Goal: Use online tool/utility: Utilize a website feature to perform a specific function

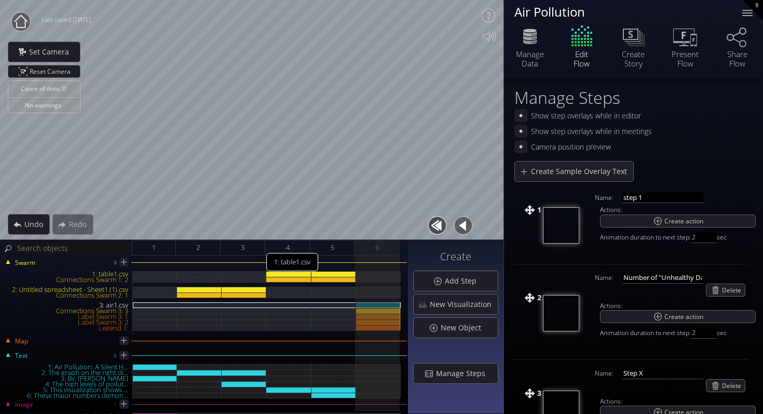
scroll to position [312, 0]
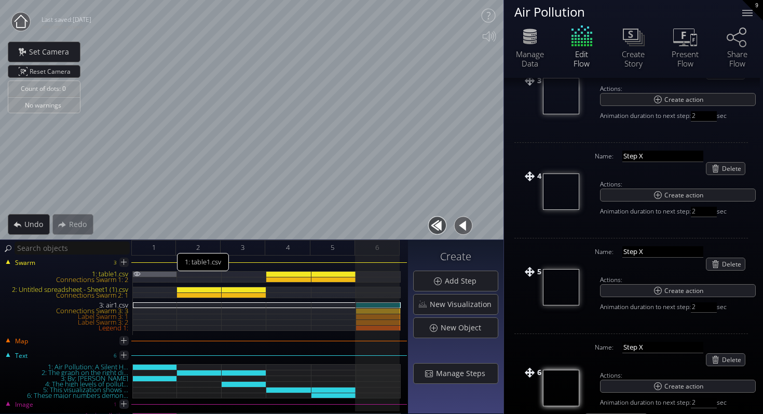
click at [157, 272] on div "1: table1.csv" at bounding box center [155, 274] width 44 height 6
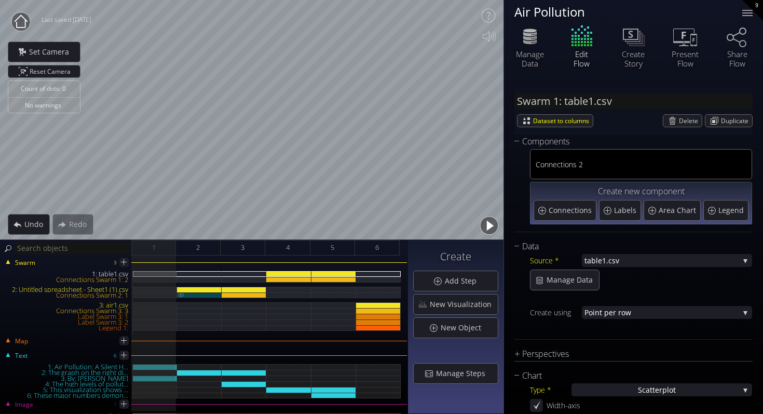
click at [193, 293] on div "Connections Swarm 2: 1" at bounding box center [199, 295] width 45 height 6
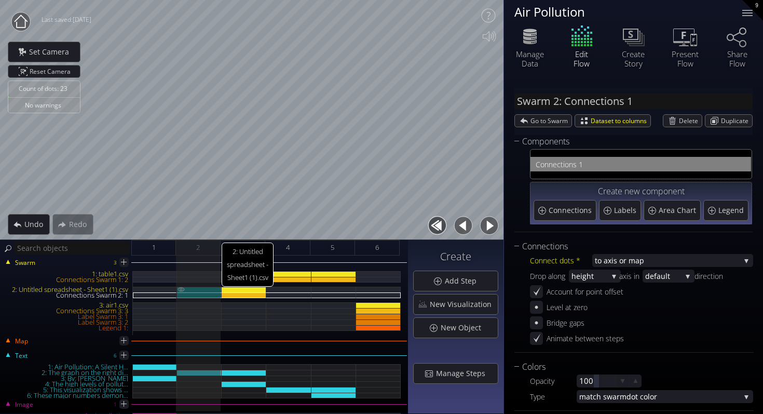
click at [195, 289] on div "2: Untitled spreadsheet - Sheet1 (1).csv" at bounding box center [199, 290] width 45 height 6
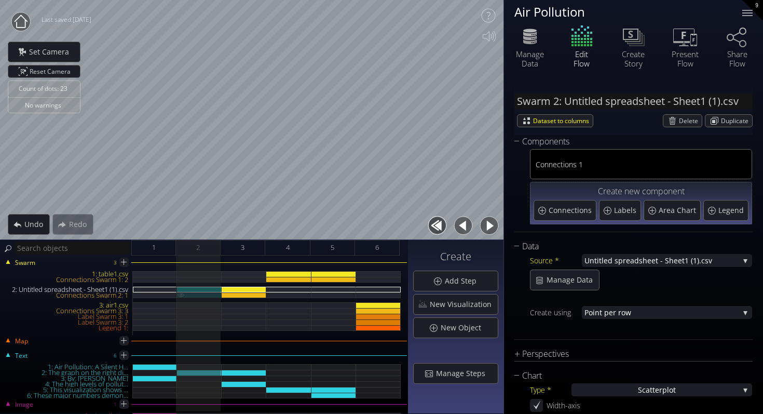
click at [196, 295] on div "Connections Swarm 2: 1" at bounding box center [199, 295] width 45 height 6
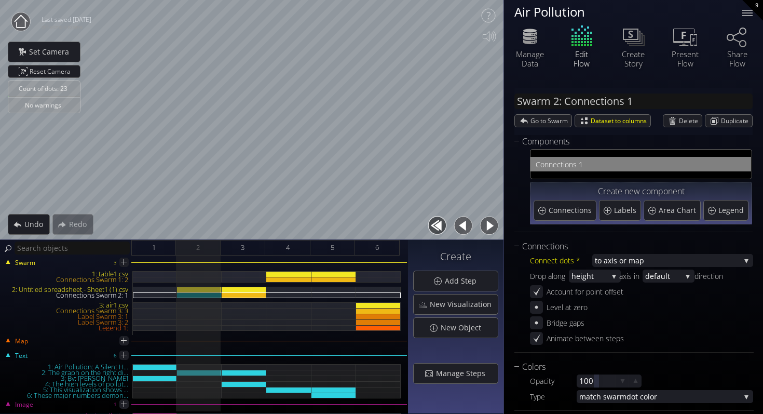
click at [537, 127] on div "Swarm 2: Connections 1 Go to Swarm Dataset to columns [GEOGRAPHIC_DATA] Duplica…" at bounding box center [633, 111] width 238 height 47
click at [539, 125] on span "Go to Swarm" at bounding box center [550, 121] width 41 height 12
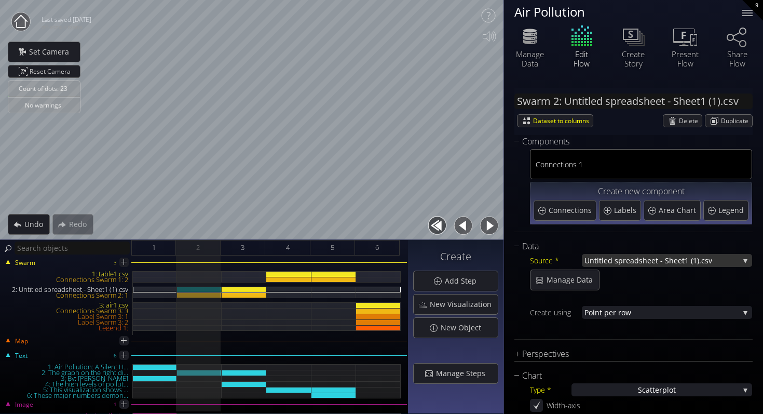
click at [696, 264] on span "t1 (1).csv" at bounding box center [710, 260] width 57 height 13
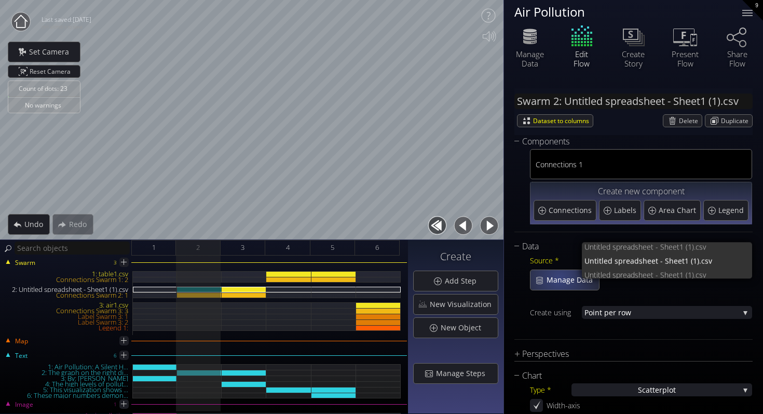
click at [559, 278] on span "Manage Data" at bounding box center [572, 280] width 53 height 10
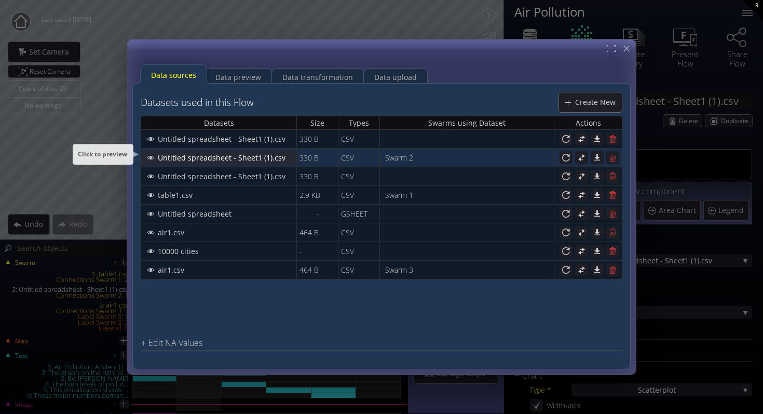
click at [151, 158] on div "Untitled spreadsheet - Sheet1 (1).csv" at bounding box center [219, 157] width 154 height 13
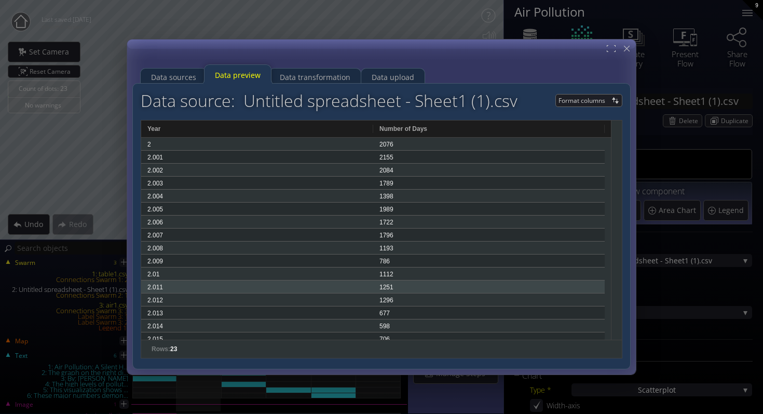
scroll to position [97, 0]
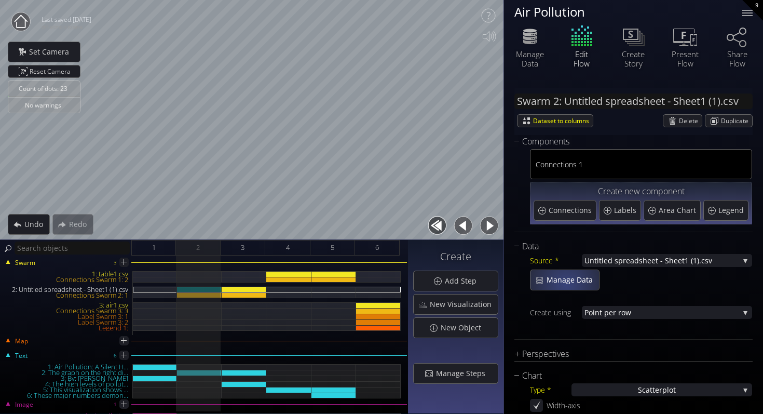
click at [562, 282] on span "Manage Data" at bounding box center [572, 280] width 53 height 10
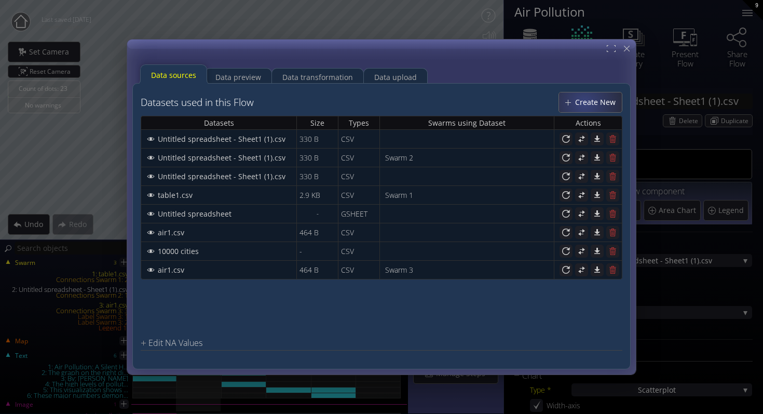
click at [585, 102] on span "Create New" at bounding box center [598, 102] width 47 height 10
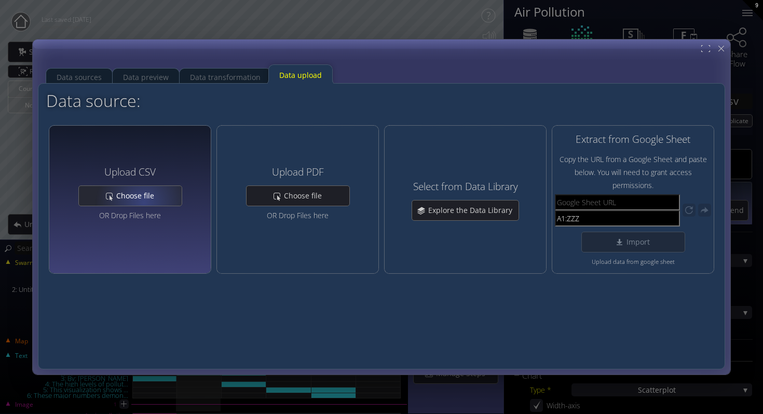
click at [145, 201] on div "Choose file" at bounding box center [130, 196] width 103 height 20
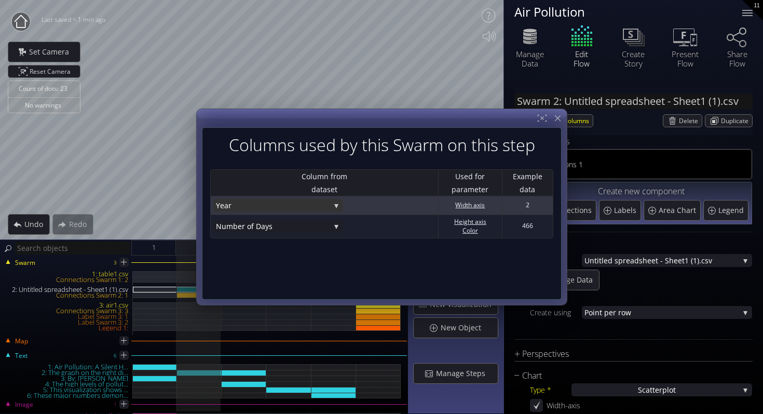
click at [316, 210] on span "Year" at bounding box center [273, 205] width 114 height 13
click at [300, 193] on span "Year" at bounding box center [275, 191] width 119 height 14
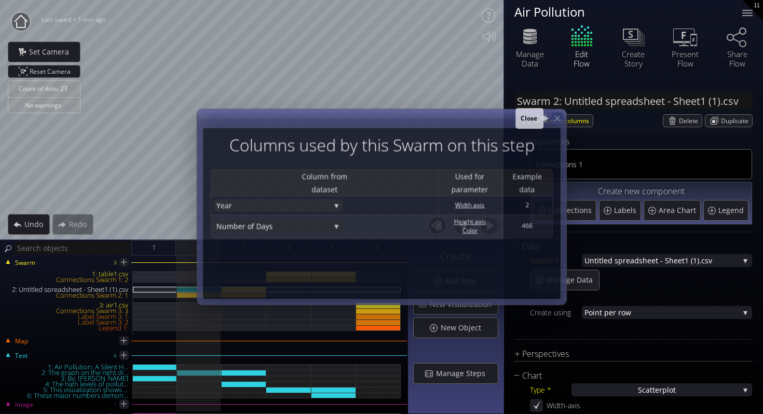
click at [558, 119] on icon at bounding box center [557, 118] width 9 height 9
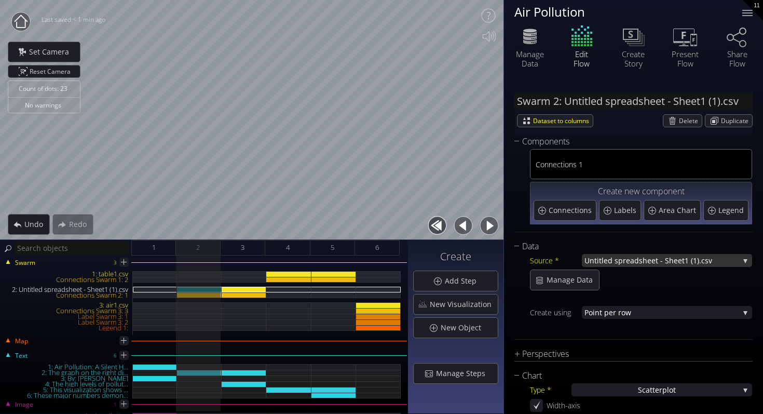
click at [621, 263] on span "Untitled spreadsheet - Shee" at bounding box center [633, 260] width 98 height 13
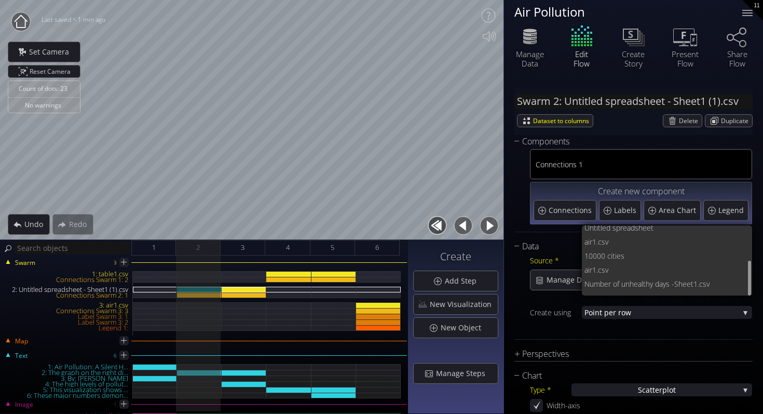
scroll to position [71, 0]
click at [596, 287] on span "Number of unhealthy days -" at bounding box center [629, 287] width 90 height 14
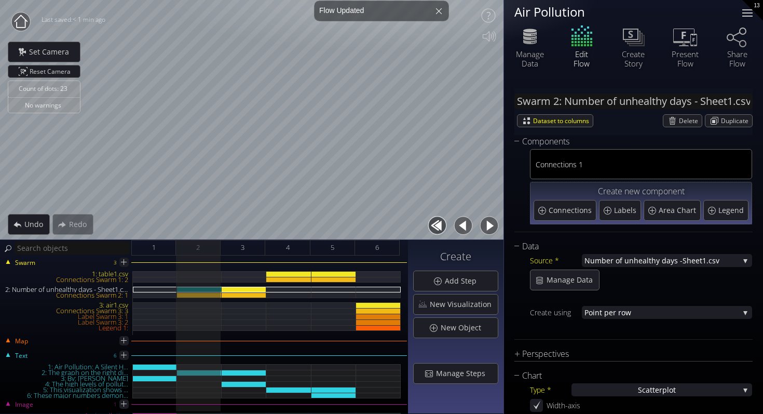
click at [741, 10] on div at bounding box center [747, 13] width 21 height 21
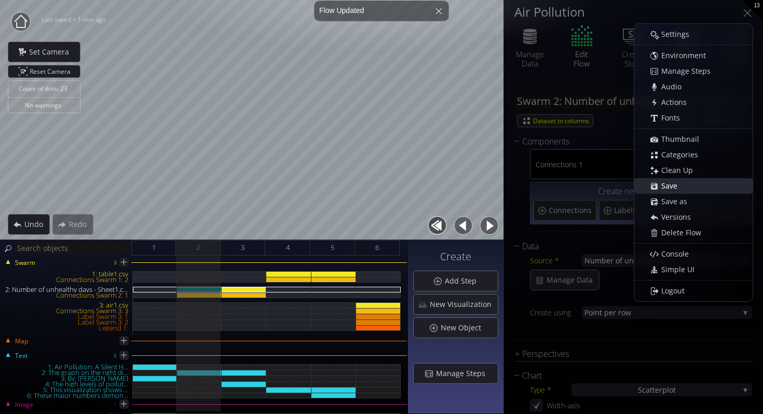
click at [669, 188] on span "Save" at bounding box center [672, 186] width 23 height 10
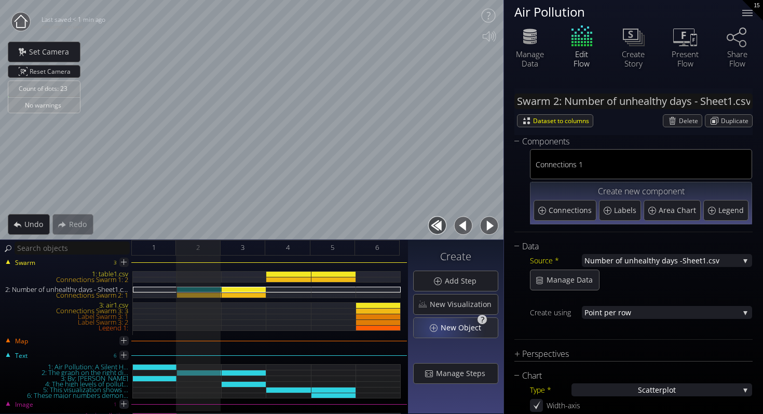
click at [439, 329] on div "New Object" at bounding box center [456, 328] width 84 height 20
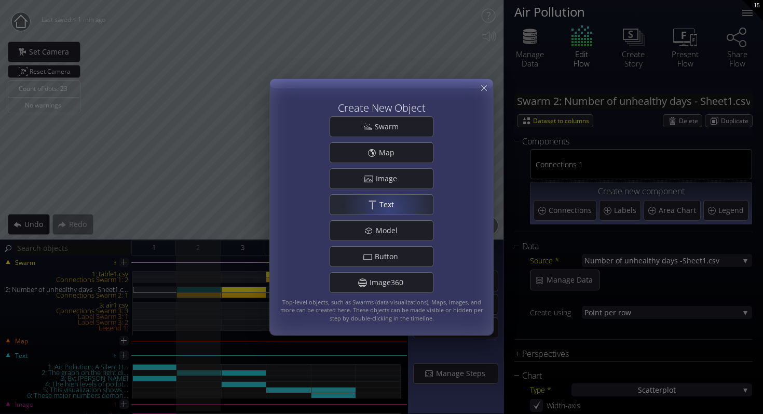
click at [389, 210] on div ".st0{fill:#FFFFFF;} Text" at bounding box center [381, 205] width 103 height 20
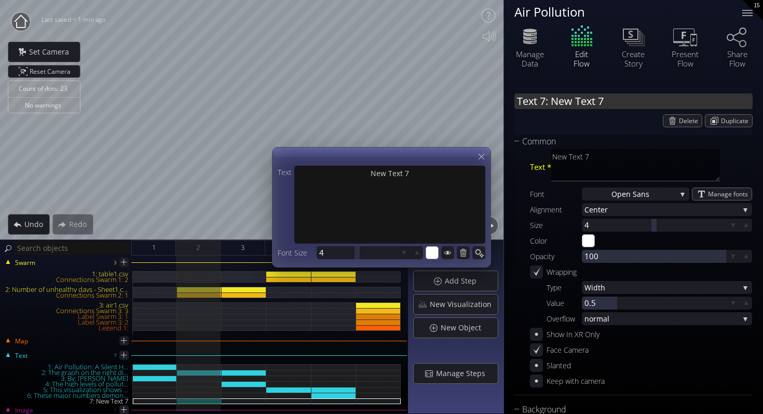
click at [585, 100] on input "Text 7: New Text 7" at bounding box center [633, 101] width 238 height 16
click at [485, 97] on div "Count of dots: 23 No warnings Close Calibrate to floor or table Close Tap anywh…" at bounding box center [381, 207] width 763 height 414
click at [486, 101] on div "Count of dots: 23 No warnings Close Calibrate to floor or table Close Tap anywh…" at bounding box center [381, 207] width 763 height 414
click at [564, 121] on div "Delete Duplicate" at bounding box center [633, 120] width 238 height 13
click at [590, 95] on input "Number of "Unhealthy Days" in the [GEOGRAPHIC_DATA]" at bounding box center [633, 101] width 238 height 16
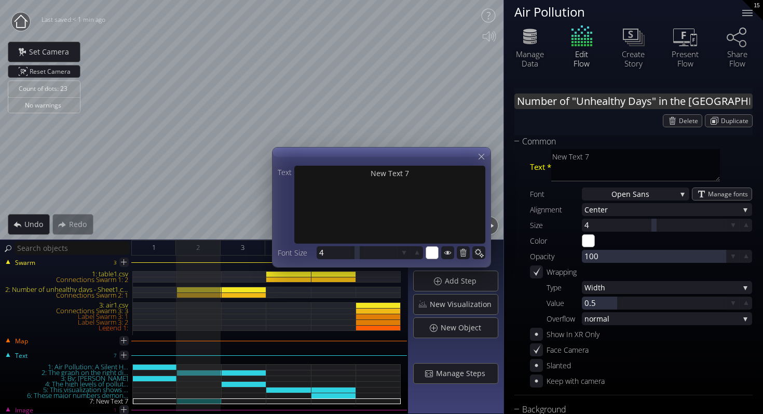
click at [590, 95] on input "Number of "Unhealthy Days" in the [GEOGRAPHIC_DATA]" at bounding box center [633, 101] width 238 height 16
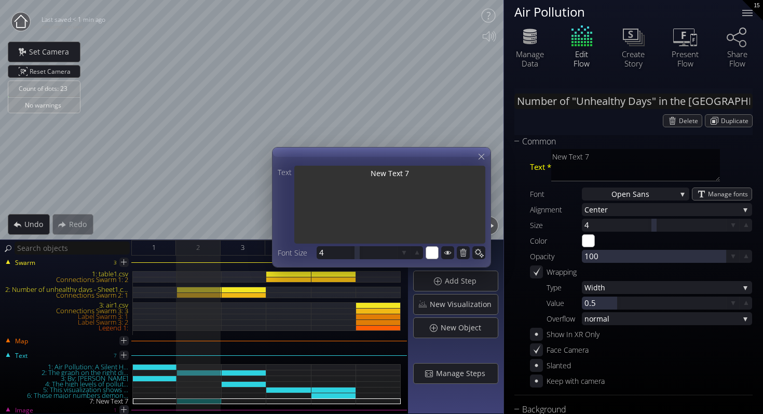
drag, startPoint x: 417, startPoint y: 181, endPoint x: 336, endPoint y: 181, distance: 80.4
click at [336, 181] on textarea "New Text 7" at bounding box center [389, 206] width 191 height 80
click at [411, 174] on textarea "New Text 7" at bounding box center [389, 206] width 191 height 80
drag, startPoint x: 417, startPoint y: 174, endPoint x: 349, endPoint y: 174, distance: 68.5
click at [349, 174] on textarea "New Text 7" at bounding box center [389, 206] width 191 height 80
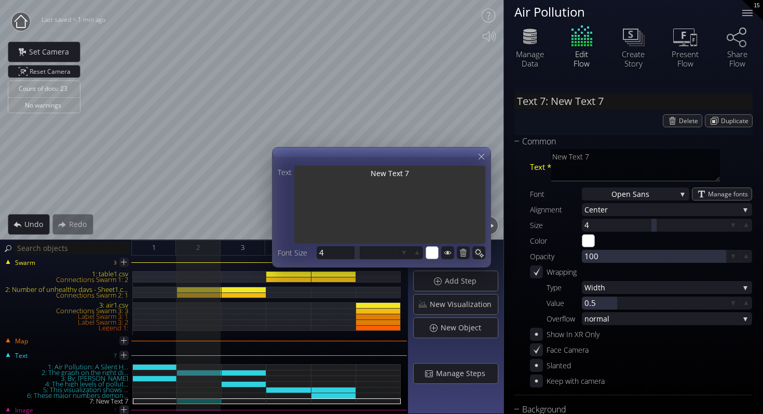
paste textarea "umber of "Unhealthy Days" in the [GEOGRAPHIC_DATA]"
type input "Text 7: Number of "Unhealthy Days..."
type textarea "Number of "Unhealthy Days" in the [GEOGRAPHIC_DATA]"
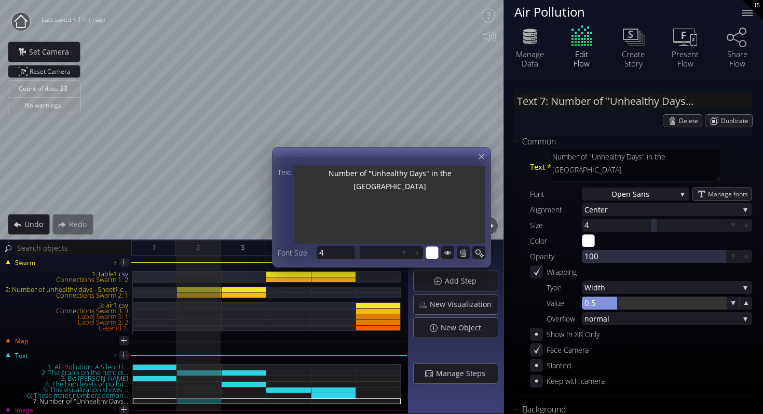
scroll to position [146, 0]
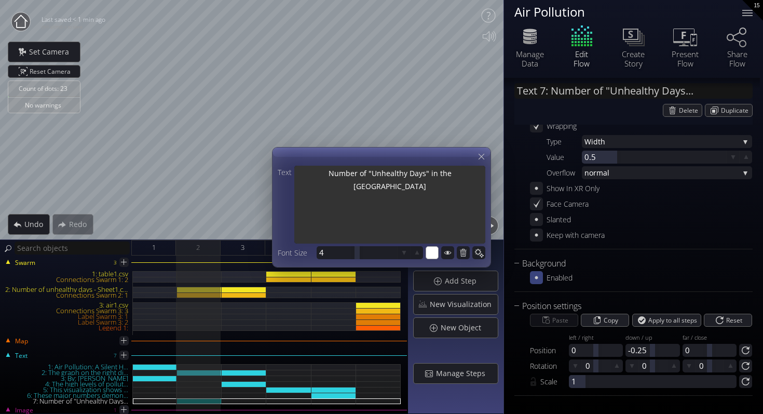
type textarea "Number of "Unhealthy Days" in the [GEOGRAPHIC_DATA]"
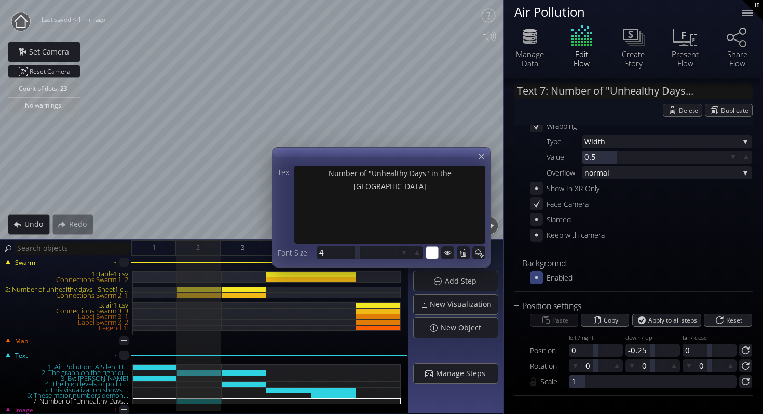
click at [538, 276] on icon at bounding box center [536, 277] width 10 height 10
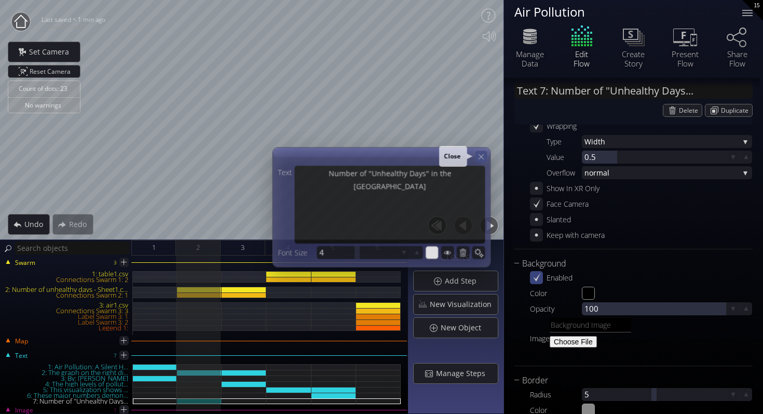
click at [481, 158] on icon at bounding box center [480, 156] width 9 height 9
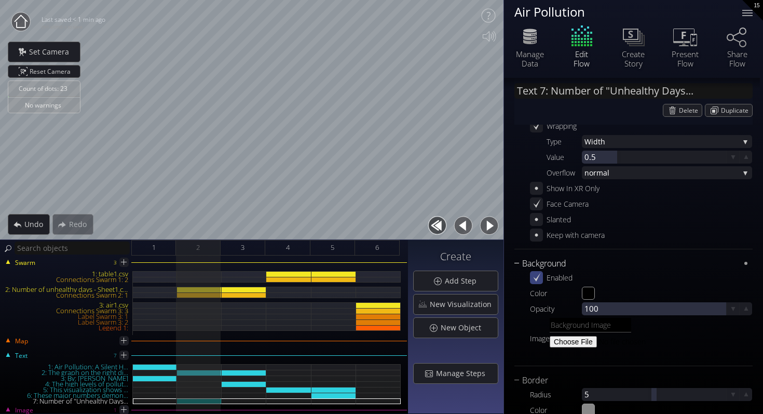
scroll to position [309, 0]
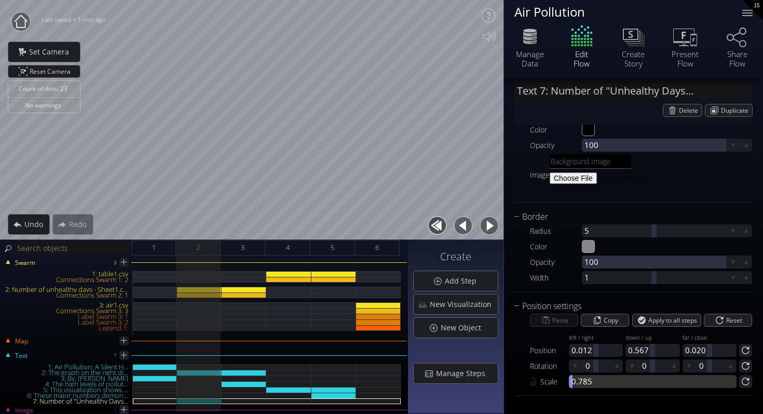
drag, startPoint x: 585, startPoint y: 380, endPoint x: 572, endPoint y: 383, distance: 12.7
click at [572, 383] on div at bounding box center [653, 381] width 168 height 13
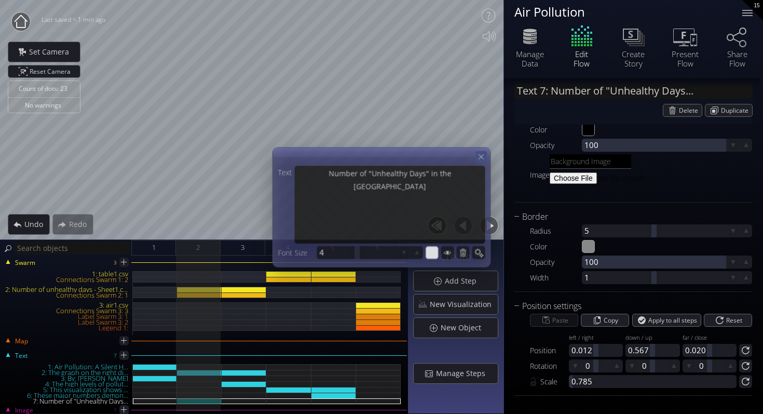
click at [483, 157] on icon at bounding box center [480, 156] width 9 height 9
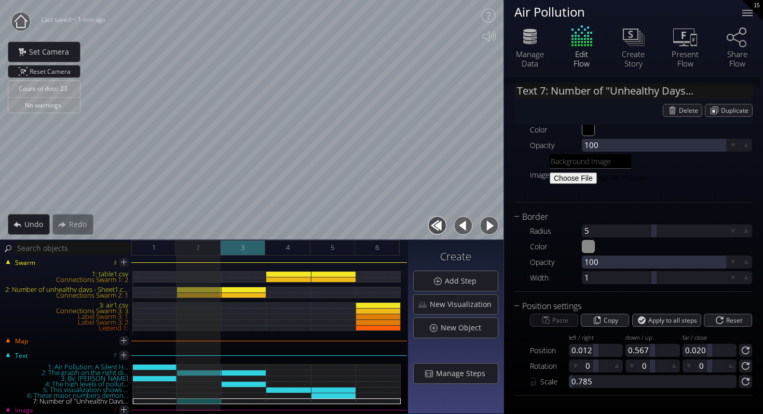
click at [242, 247] on span "3" at bounding box center [243, 247] width 4 height 13
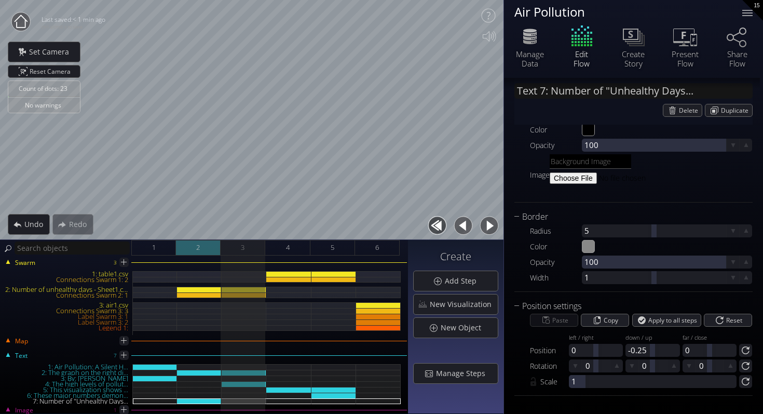
click at [202, 252] on div "2" at bounding box center [198, 248] width 45 height 16
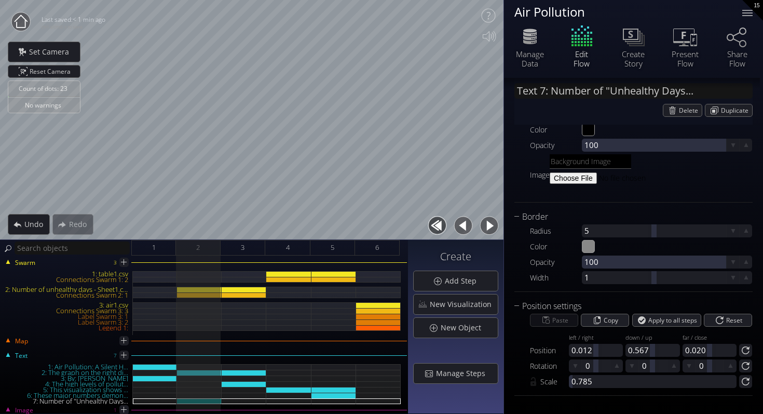
scroll to position [57, 0]
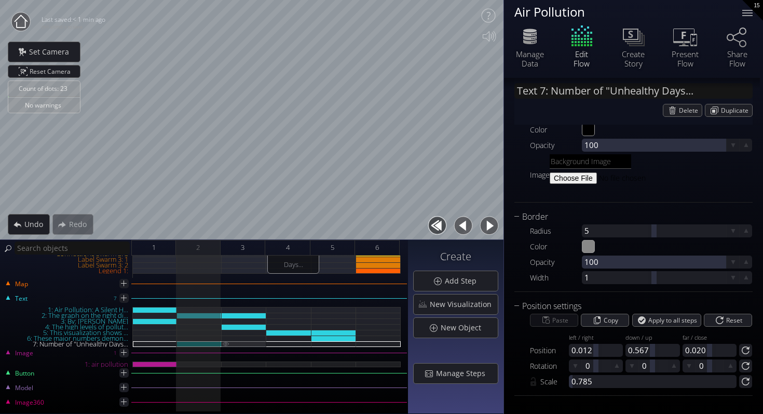
click at [226, 344] on img at bounding box center [226, 343] width 8 height 5
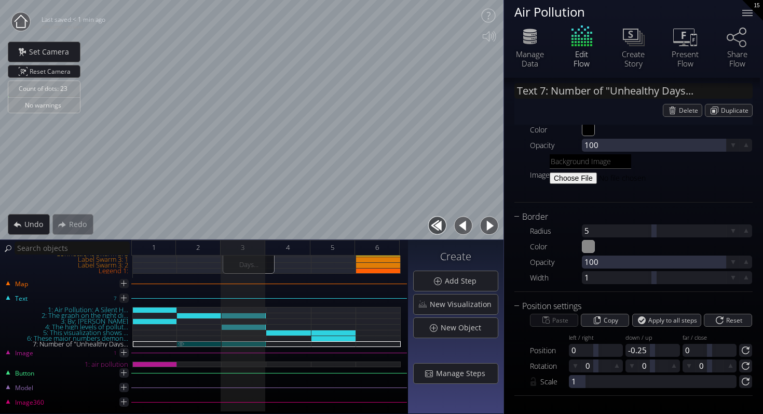
click at [202, 344] on div "7: Number of "Unhealthy Days..." at bounding box center [199, 344] width 45 height 6
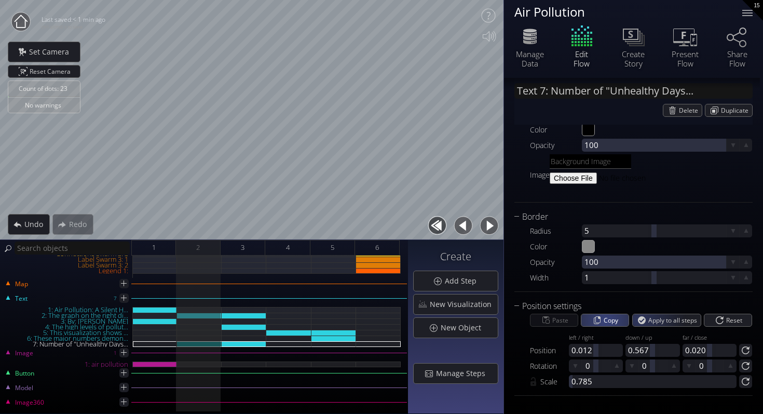
click at [586, 318] on div "Copy" at bounding box center [604, 320] width 47 height 12
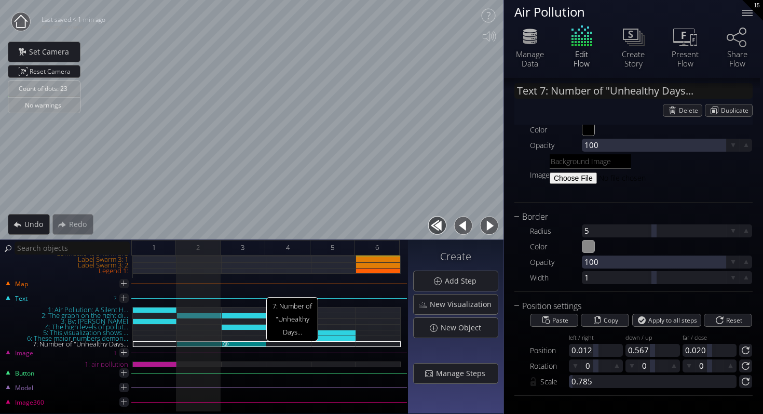
click at [233, 342] on div "7: Number of "Unhealthy Days..." at bounding box center [244, 344] width 45 height 6
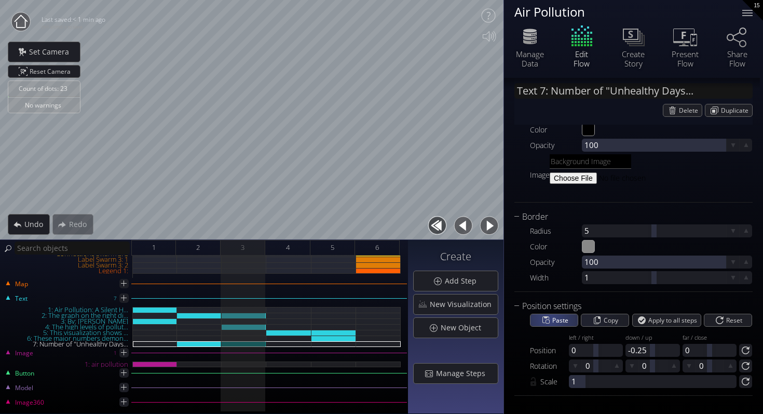
click at [548, 318] on div "Paste" at bounding box center [553, 320] width 47 height 12
click at [199, 241] on span "2" at bounding box center [198, 247] width 4 height 13
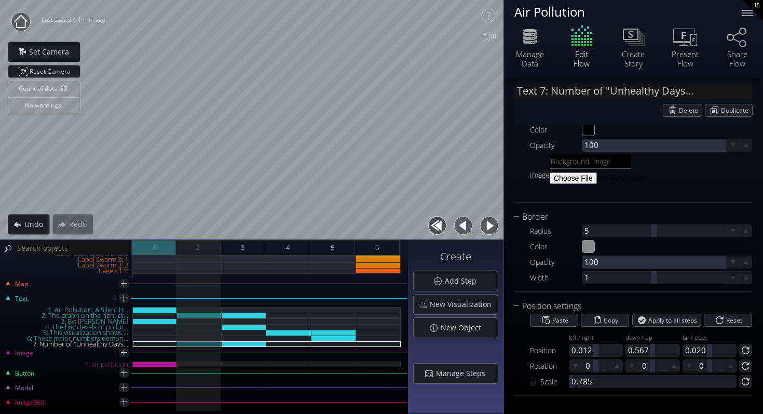
click at [169, 244] on div "1" at bounding box center [153, 248] width 45 height 16
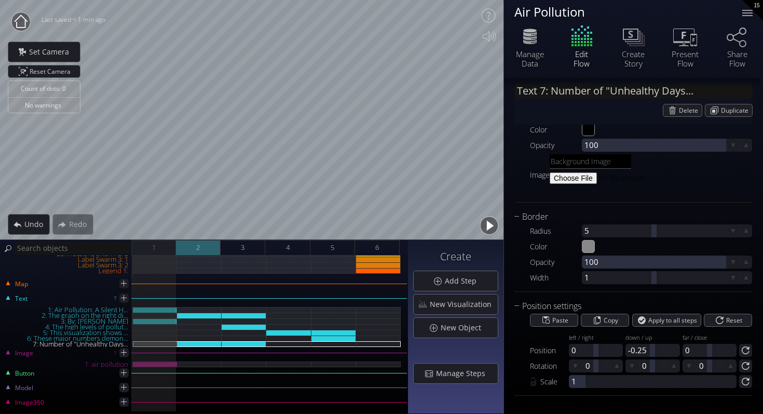
click at [203, 250] on div "2" at bounding box center [198, 248] width 45 height 16
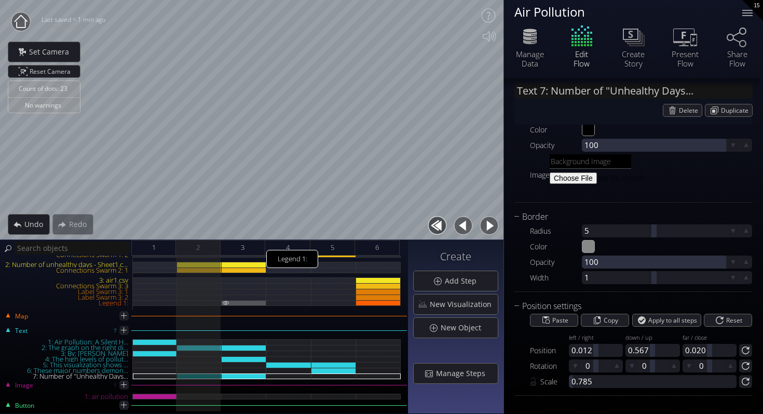
scroll to position [7, 0]
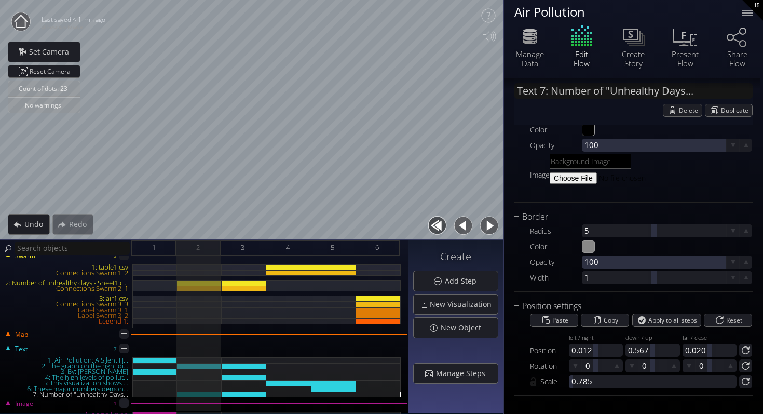
click at [106, 266] on div "1: table1.csv" at bounding box center [66, 267] width 131 height 6
type input "Swarm 1: table1.csv"
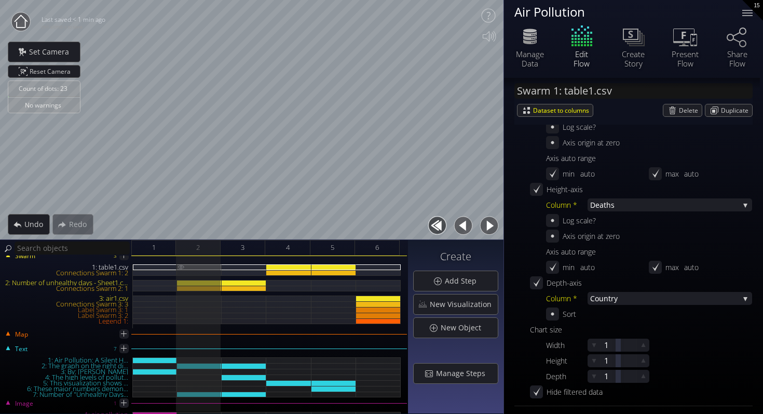
scroll to position [1212, 0]
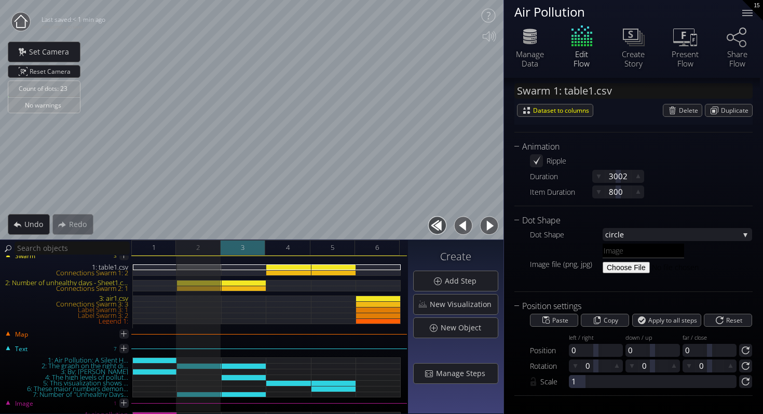
click at [228, 247] on div "3" at bounding box center [243, 248] width 45 height 16
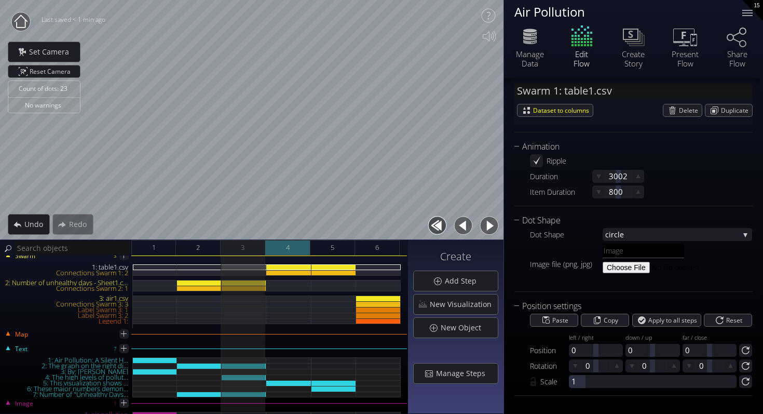
click at [298, 249] on div "4" at bounding box center [287, 248] width 45 height 16
type input "#ff0095"
type input "#19f528"
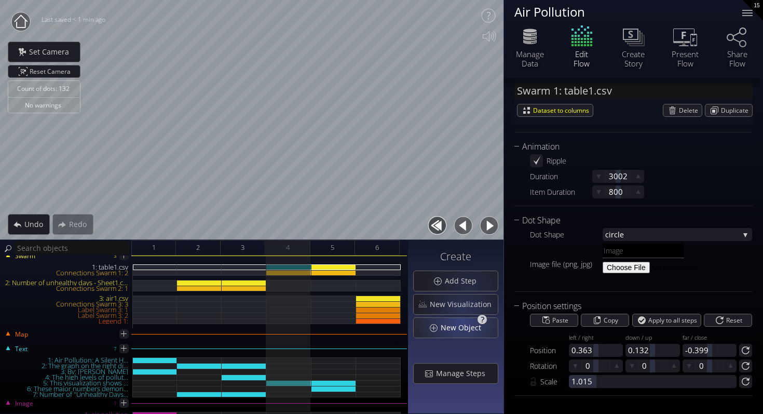
click at [462, 332] on span "New Object" at bounding box center [463, 327] width 47 height 10
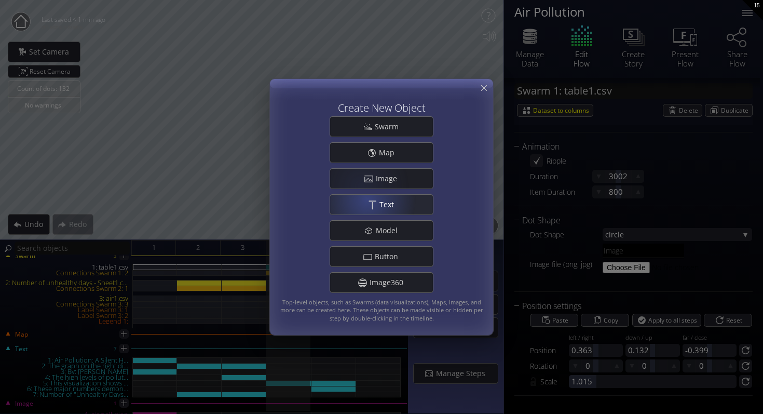
click at [370, 199] on div ".st0{fill:#FFFFFF;} Text" at bounding box center [381, 205] width 103 height 20
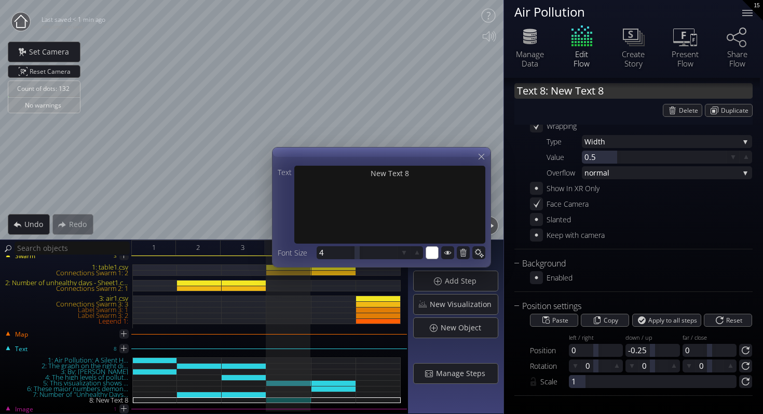
click at [556, 92] on input "Text 8: New Text 8" at bounding box center [633, 91] width 238 height 16
click at [486, 93] on div "Count of dots: 132 No warnings Close Calibrate to floor or table Close Tap anyw…" at bounding box center [381, 207] width 763 height 414
drag, startPoint x: 607, startPoint y: 96, endPoint x: 504, endPoint y: 95, distance: 102.3
click at [504, 95] on div "Text 8: New Text 8 Delete Duplicate Common Text * New Text 8 Font Open San s Op…" at bounding box center [633, 173] width 259 height 482
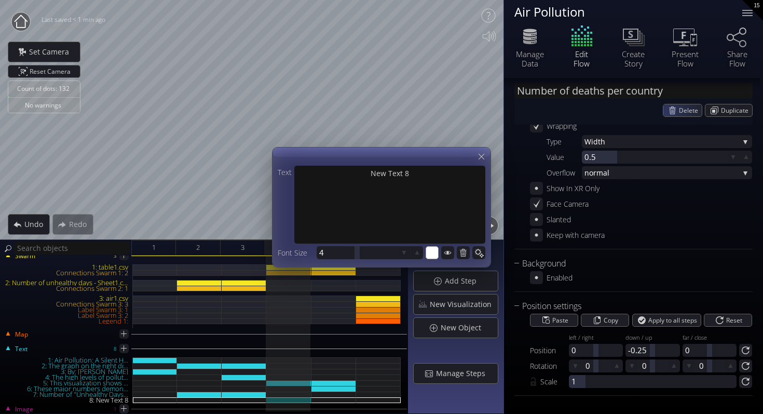
click at [645, 115] on div "Delete Duplicate" at bounding box center [633, 110] width 238 height 13
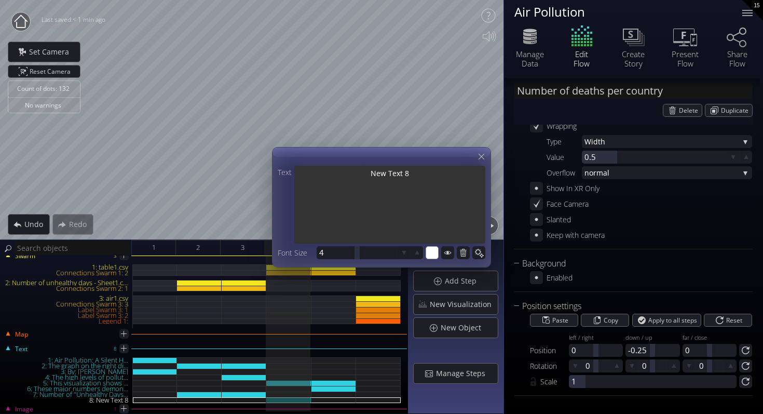
drag, startPoint x: 425, startPoint y: 180, endPoint x: 357, endPoint y: 178, distance: 68.0
click at [357, 178] on textarea "New Text 8" at bounding box center [389, 206] width 191 height 80
type input "Text 8: N"
type textarea "N"
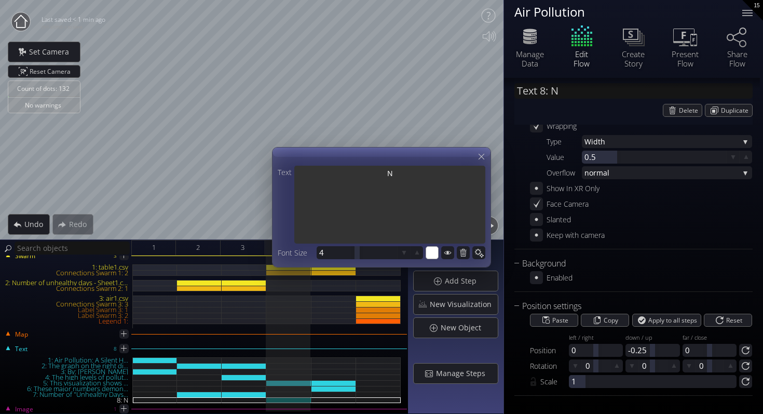
type input "Text 8: Nu"
type textarea "Nu"
type input "Text 8: Num"
type textarea "Num"
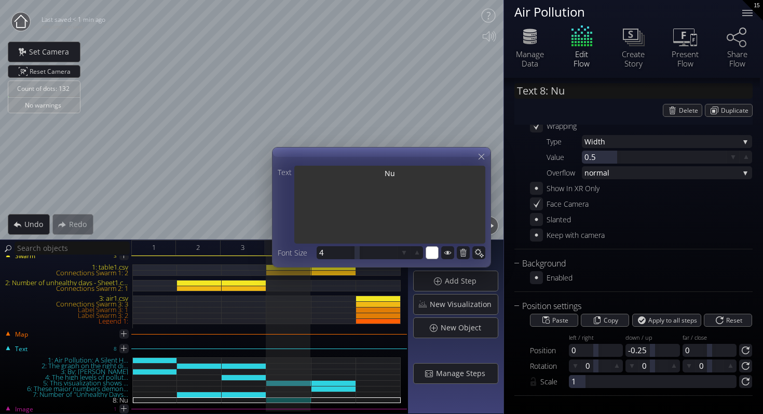
type textarea "Num"
type input "Text 8: Numb"
type textarea "Numb"
type input "Text 8: Numbe"
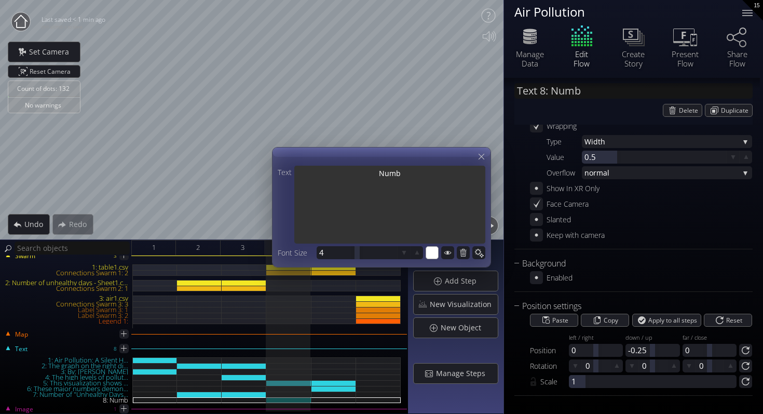
type textarea "Numbe"
type input "Text 8: Number"
type textarea "Number"
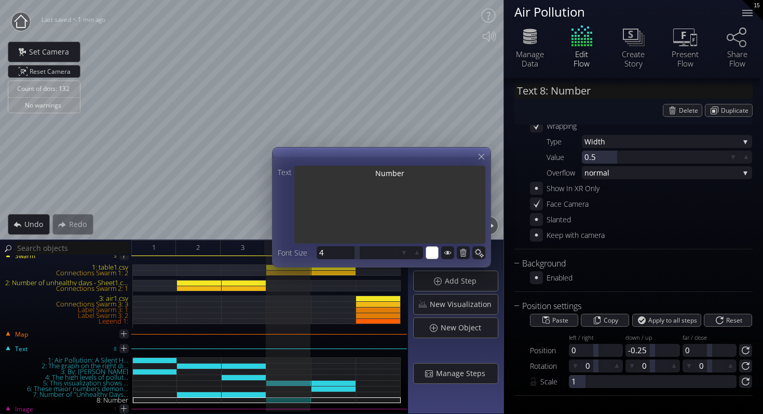
type input "Text 8: Number"
type textarea "Number"
type input "Text 8: Number o"
type textarea "Number o"
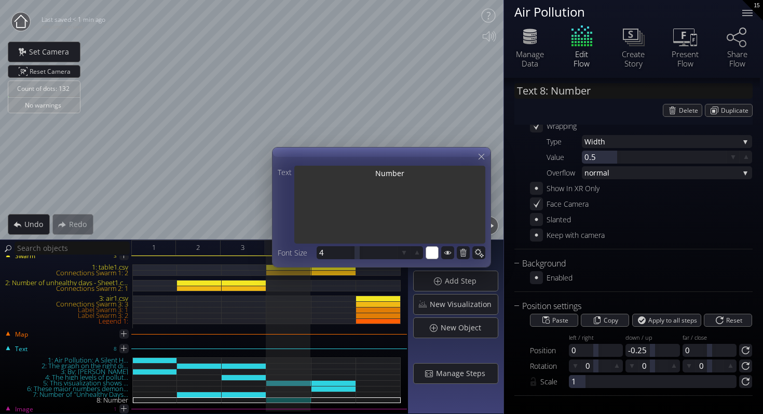
type textarea "Number o"
type input "Text 8: Number of"
type textarea "Number of"
type input "Text 8: Number of"
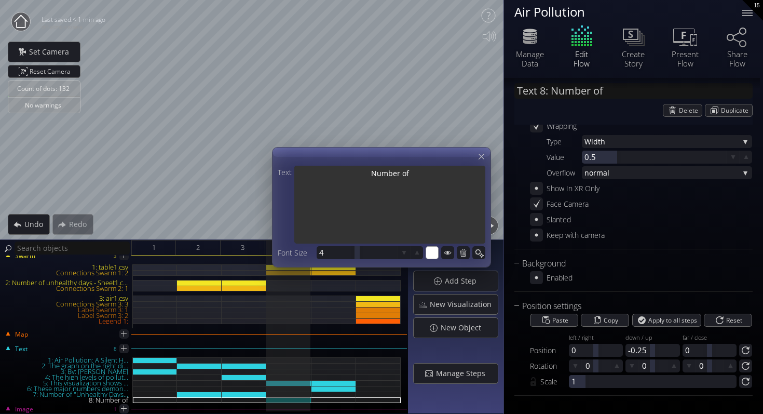
type textarea "Number of"
type input "Text 8: Number of D"
type textarea "Number of D"
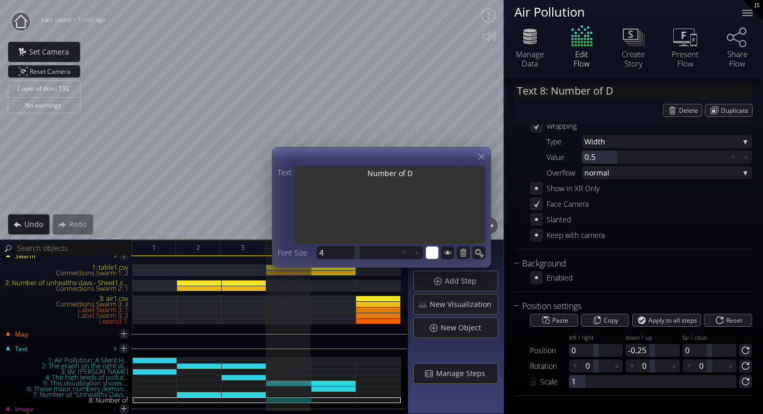
type input "Text 8: Number of De"
type textarea "Number of De"
type input "Text 8: Number of Dea"
type textarea "Number of Dea"
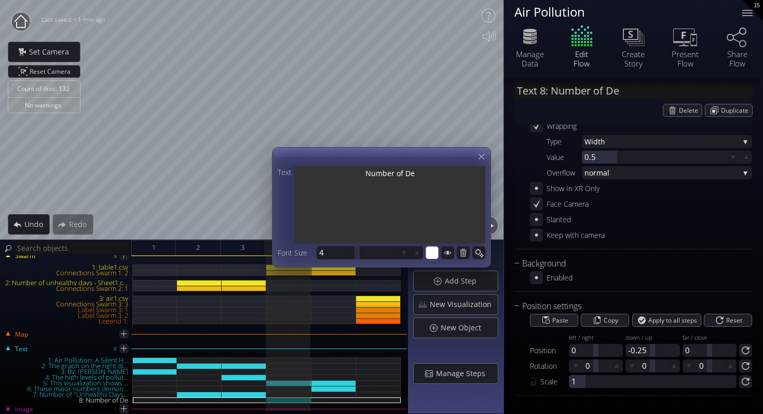
type textarea "Number of Dea"
type input "Text 8: Number of Deat"
type textarea "Number of Deat"
type input "Text 8: Number of Death"
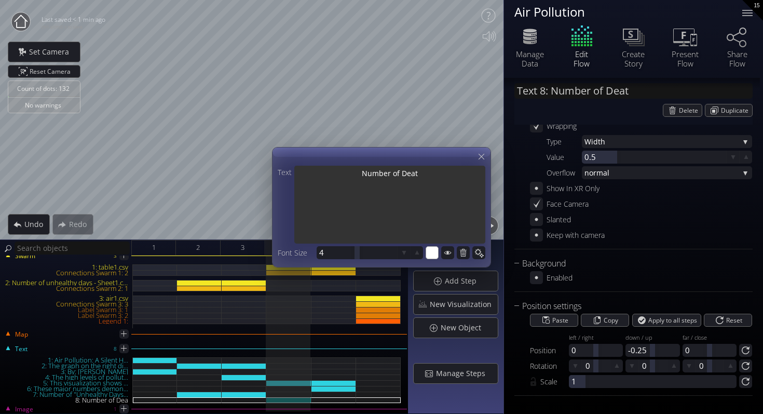
type textarea "Number of Death"
type textarea "Number of Deaths"
type input "Text 8: Number of Deaths"
type textarea "Number of Deaths"
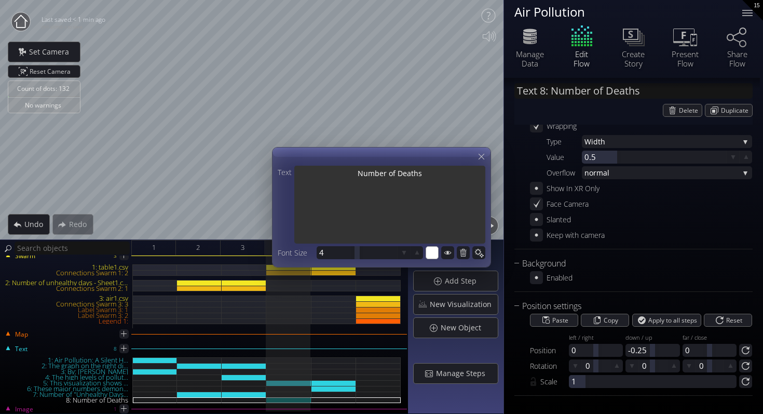
type input "Text 8: Number of Deaths"
type textarea "Number of Deaths"
type input "Text 8: Number of Deaths ("
type textarea "Number of Deaths ("
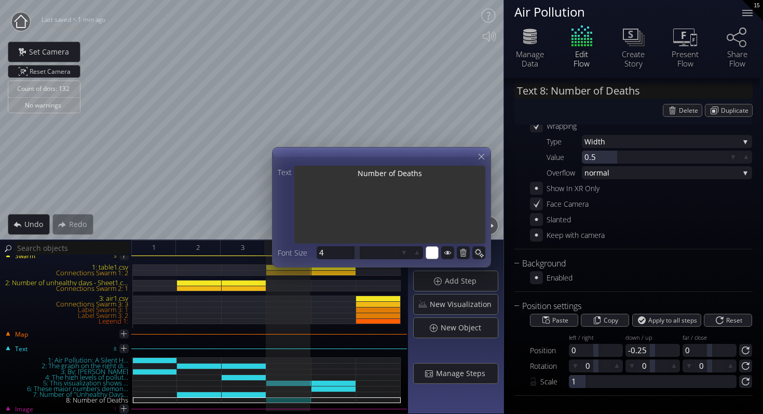
type textarea "Number of Deaths ("
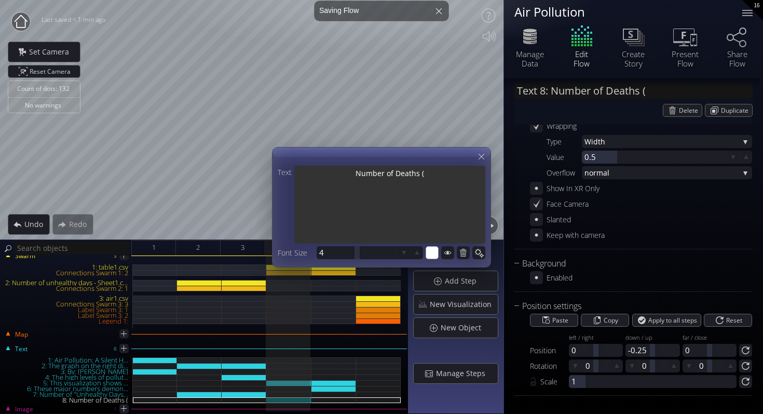
type input "Text 8: Number of Deaths (p"
type textarea "Number of Deaths (p"
type textarea "Number of Deaths (pe"
type input "Text 8: Number of Deaths (pe"
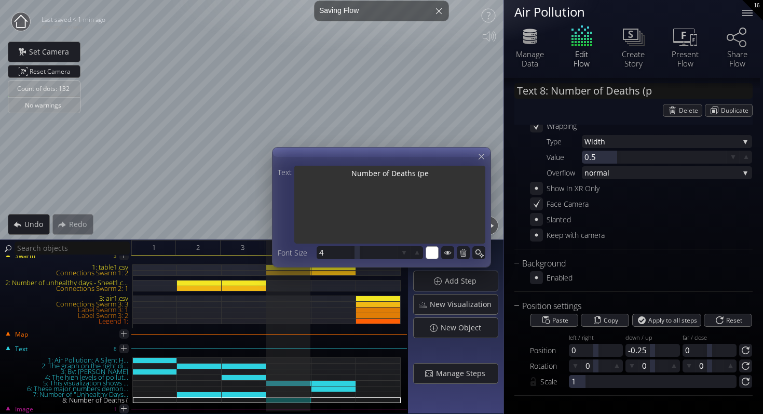
type textarea "Number of Deaths (pe"
type input "Text 8: Number of Deaths (per"
type textarea "Number of Deaths (per"
type input "Text 8: Number of Deaths (per"
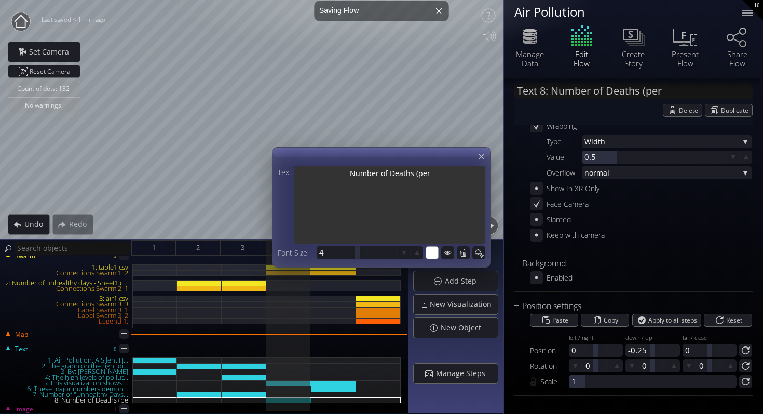
type textarea "Number of Deaths (per"
type input "Text 8: Number of Deaths (per c"
type textarea "Number of Deaths (per c"
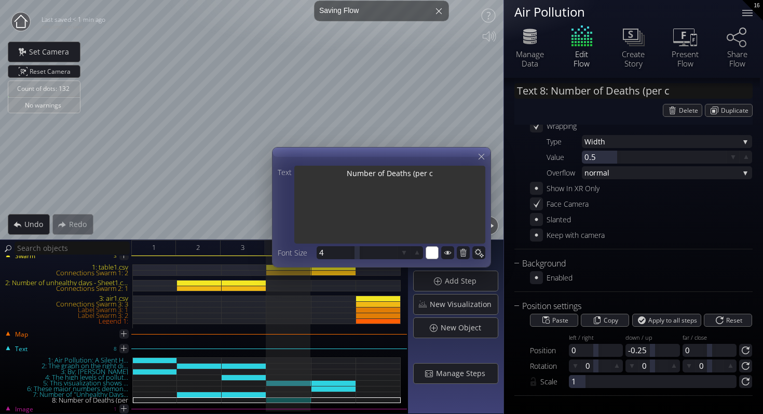
type input "Text 8: Number of Deaths (per co"
type textarea "Number of Deaths (per co"
type input "Text 8: Number of Deaths (per cou"
type textarea "Number of Deaths (per cou"
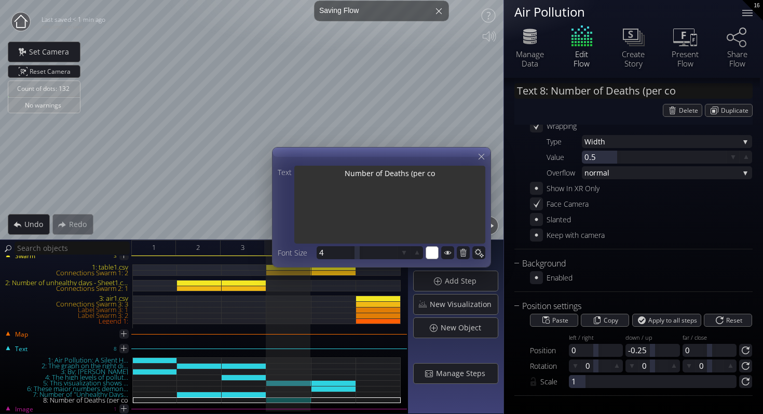
type textarea "Number of Deaths (per cou"
type input "Text 8: Number of Deaths (per cou..."
type textarea "Number of Deaths (per coun"
type textarea "Number of Deaths (per count"
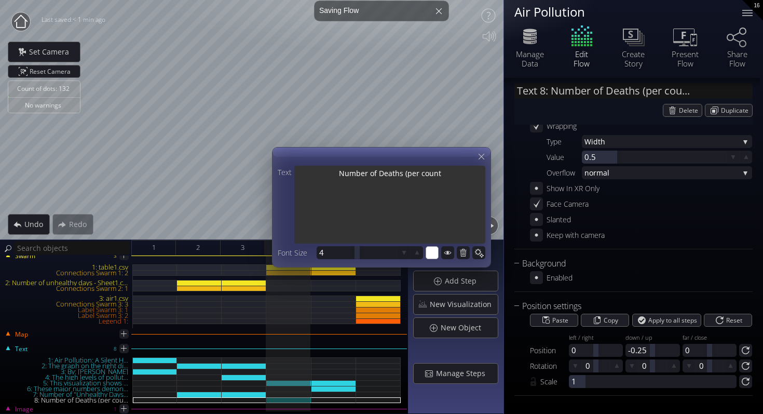
type textarea "Number of Deaths (per count"
type textarea "Number of Deaths (per countr"
type textarea "Number of Deaths (per country"
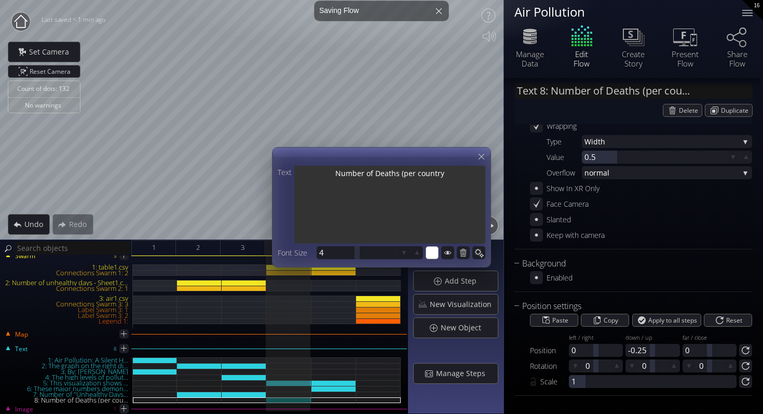
type textarea "Number of Deaths (per country)"
click at [331, 171] on textarea "Number of Deaths (per country)" at bounding box center [389, 206] width 191 height 80
click at [338, 171] on textarea "Number of Deaths (per country)" at bounding box center [389, 206] width 191 height 80
click at [341, 172] on textarea "Number of Deaths (per country)" at bounding box center [389, 206] width 191 height 80
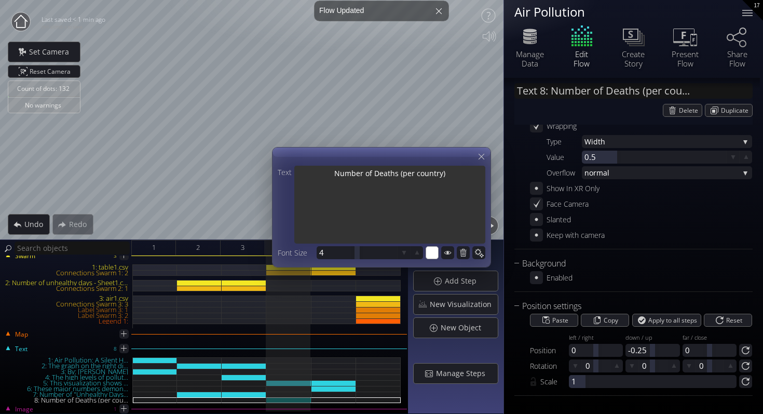
type input "Text 8: umber of Deaths (per coun..."
type textarea "umber of Deaths (per country)"
type textarea "Yumber of Deaths (per country)"
type input "Text 8: Yumber of Deaths (per cou..."
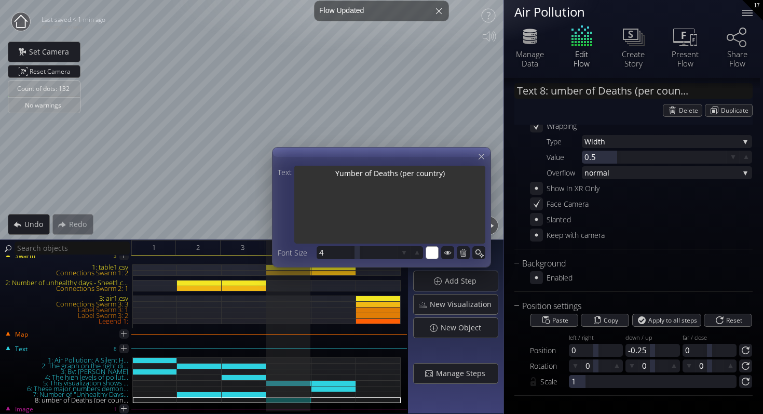
type textarea "Yumber of Deaths (per country)"
type input "Text 8: Yeumber of Deaths (per co..."
type textarea "Yeumber of Deaths (per country)"
type input "Text 8: Yeaumber of Deaths (per c..."
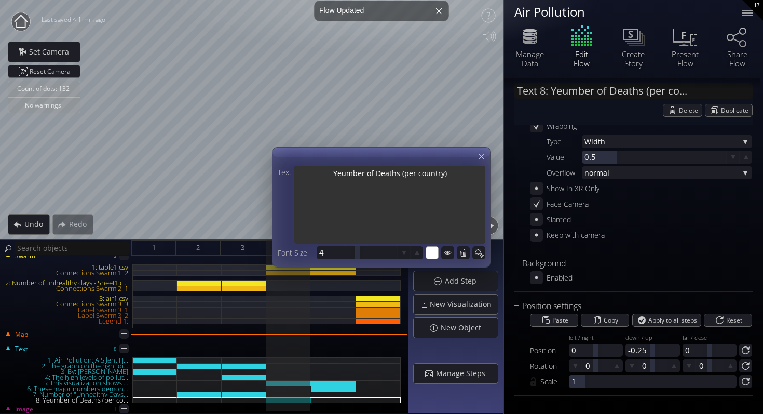
type textarea "Yeaumber of Deaths (per country)"
type input "Text 8: Yearumber of Deaths (per ..."
type textarea "Yearumber of Deaths (per country)"
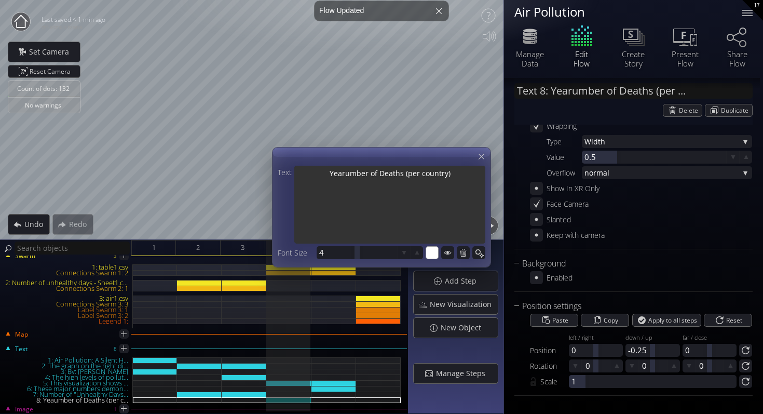
type input "Text 8: Yearlumber of Deaths (per..."
type textarea "Yearlumber of Deaths (per country)"
type input "Text 8: Yearlyumber of Deaths (pe..."
type textarea "Yearlyumber of Deaths (per country)"
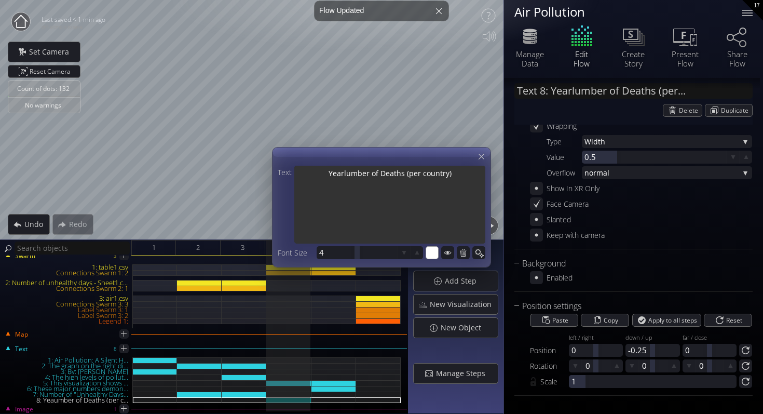
type textarea "Yearlyumber of Deaths (per country)"
type input "Text 8: Yearly umber of Deaths (p..."
type textarea "Yearly umber of Deaths (per country)"
type input "Text 8: Yearly number of Deaths (..."
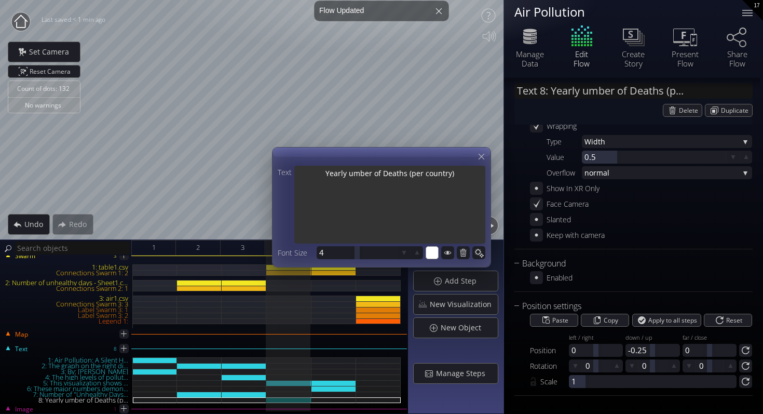
type textarea "Yearly number of Deaths (per country)"
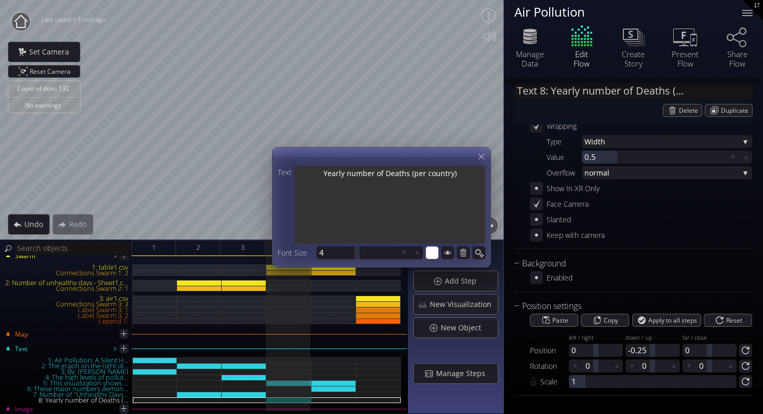
click at [391, 174] on textarea "Yearly number of Deaths (per country)" at bounding box center [389, 206] width 191 height 80
type input "Text 8: Yearly number of eaths (p..."
type textarea "Yearly number of eaths (per country)"
type input "Text 8: Yearly number of deaths (..."
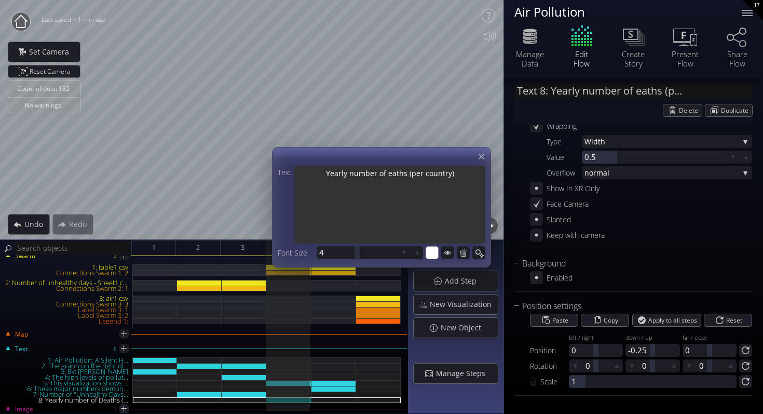
type textarea "Yearly number of deaths (per country)"
click at [458, 174] on textarea "Yearly number of deaths (per country)" at bounding box center [389, 206] width 191 height 80
type textarea "Yearly number of deaths (per country)"
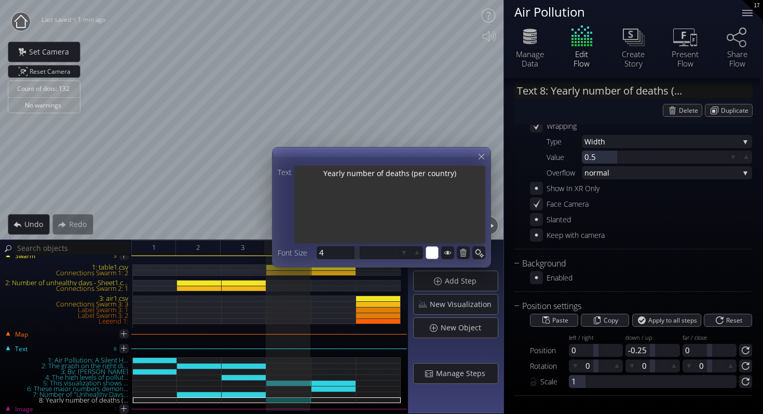
type textarea "Yearly number of deaths (per country) b"
type textarea "Yearly number of deaths (per country) ba"
type textarea "Yearly number of deaths (per country) bas"
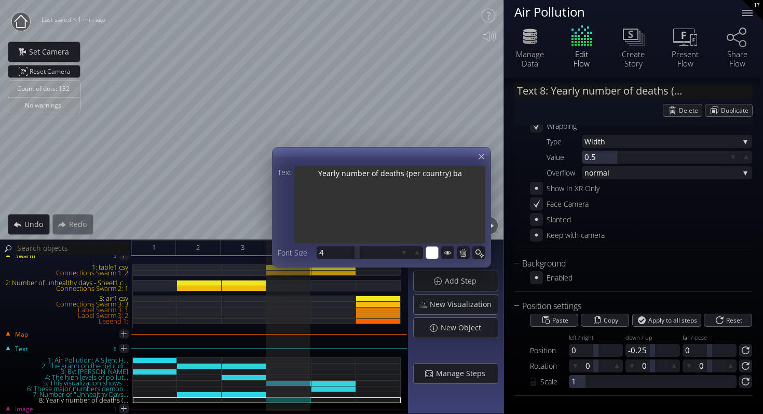
type textarea "Yearly number of deaths (per country) bas"
type textarea "Yearly number of deaths (per country) base"
type textarea "Yearly number of deaths (per country) based"
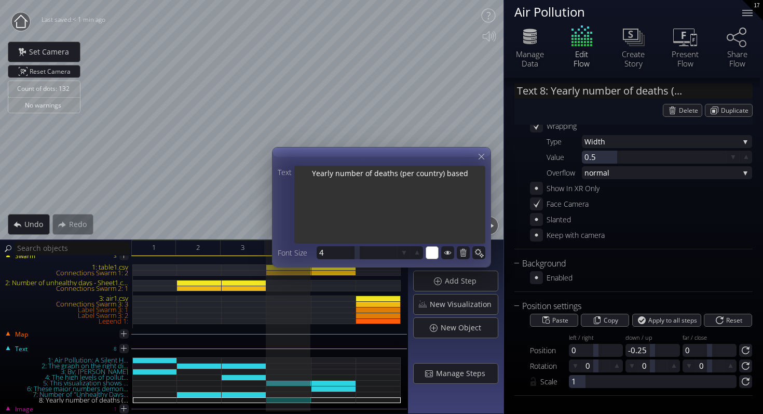
type textarea "Yearly number of deaths (per country) base"
type textarea "Yearly number of deaths (per country) bas"
type textarea "Yearly number of deaths (per country) ba"
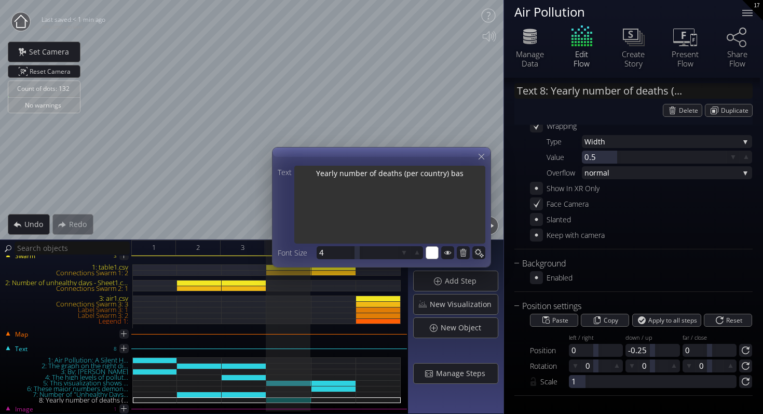
type textarea "Yearly number of deaths (per country) ba"
type textarea "Yearly number of deaths (per country) b"
type textarea "Yearly number of deaths (per country)"
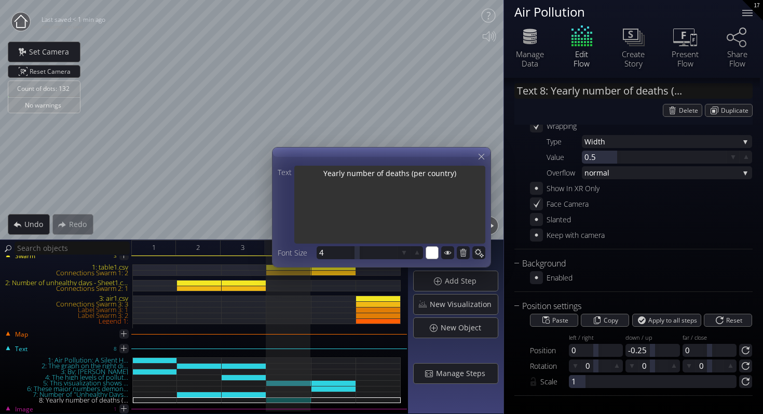
type textarea "Yearly number of deaths (per country)"
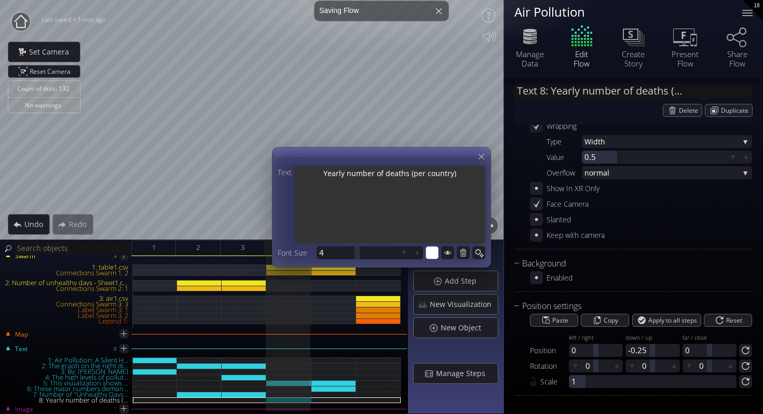
click at [352, 175] on textarea "Yearly number of deaths (per country)" at bounding box center [389, 206] width 191 height 80
type input "Text 8: Yearly umber of deaths (p..."
type textarea "Yearly umber of deaths (per country)"
type input "Text 8: Yearly Number of deaths (..."
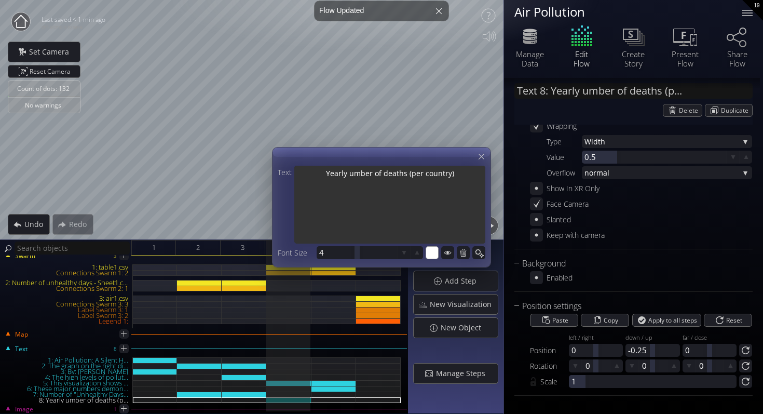
type textarea "Yearly Number of deaths (per country)"
click at [387, 172] on textarea "Yearly Number of deaths (per country)" at bounding box center [389, 206] width 191 height 80
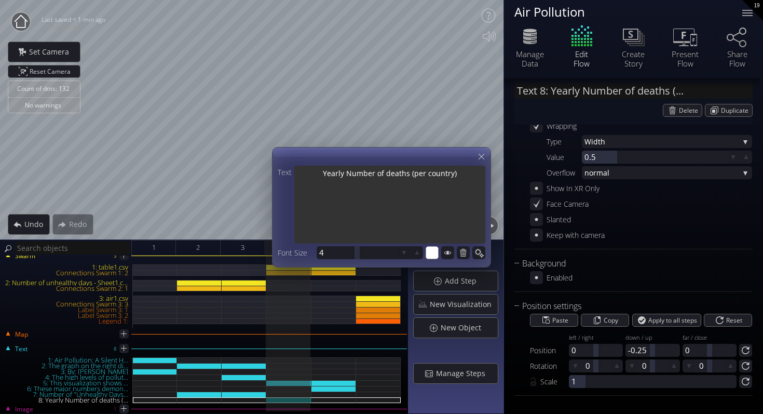
type input "Text 8: Yearly Number of pdeaths ..."
type textarea "Yearly Number of pdeaths (per country)"
type input "Text 8: Yearly Number of podeaths..."
type textarea "Yearly Number of podeaths (per country)"
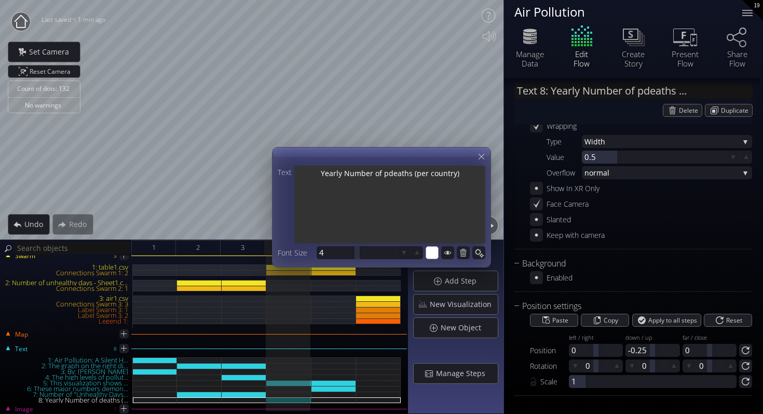
type textarea "Yearly Number of podeaths (per country)"
type input "Text 8: Yearly Number of poldeath..."
type textarea "Yearly Number of poldeaths (per country)"
type input "Text 8: Yearly Number of polldeat..."
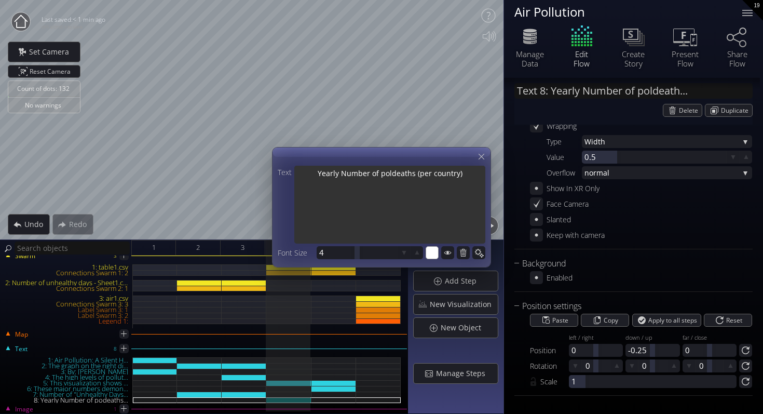
type textarea "Yearly Number of polldeaths (per country)"
type input "Text 8: Yearly Number of polludea..."
type textarea "Yearly Number of polludeaths (per country)"
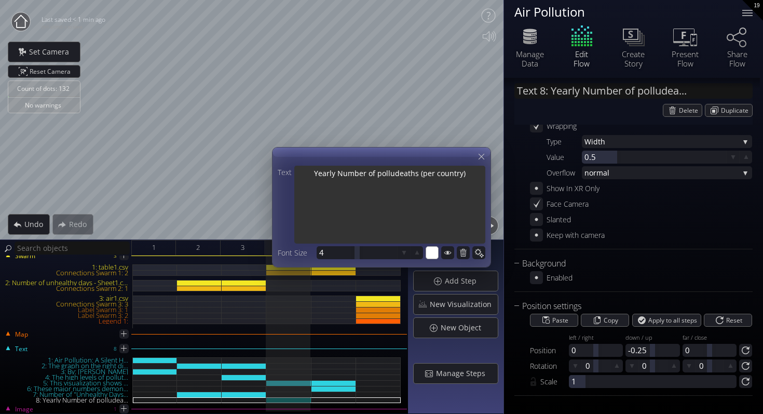
type input "Text 8: Yearly Number of pollutde..."
type textarea "Yearly Number of pollutdeaths (per country)"
type textarea "Yearly Number of pollutideaths (per country)"
type input "Text 8: Yearly Number of pollutid..."
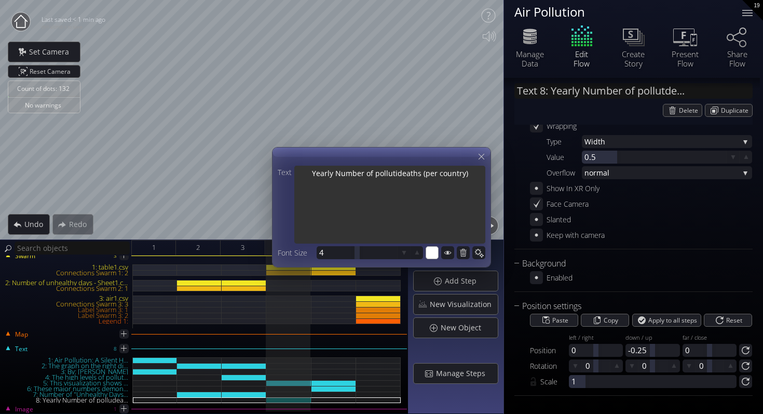
type textarea "Yearly Number of pollutideaths (per country)"
type input "Text 8: Yearly Number of pollutio..."
type textarea "Yearly Number of pollutiodeaths (per country)"
type textarea "Yearly Number of pollutiondeaths (per country)"
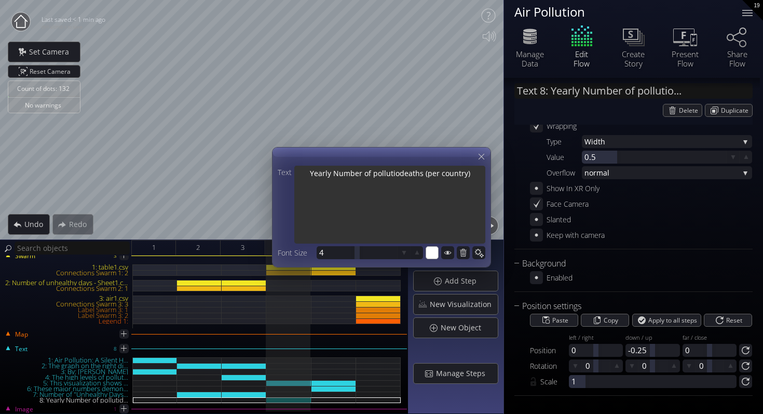
type textarea "Yearly Number of pollutiondeaths (per country)"
type textarea "Yearly Number of pollution-deaths (per country)"
type textarea "Yearly Number of pollution- deaths (per country)"
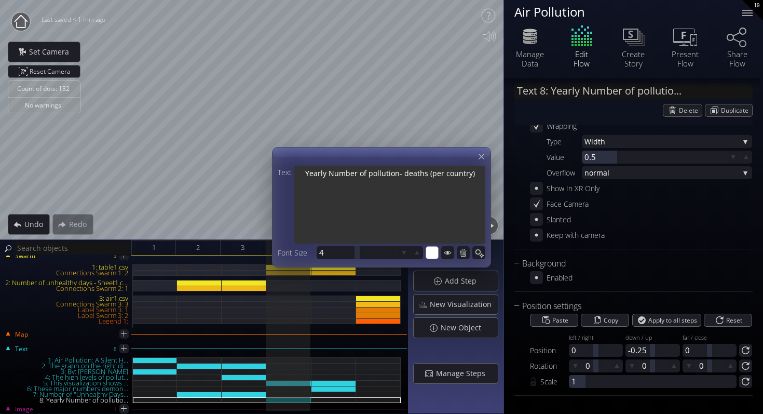
type textarea "Yearly Number of pollution-deaths (per country)"
type textarea "Yearly Number of pollution-rdeaths (per country)"
type textarea "Yearly Number of pollution-redeaths (per country)"
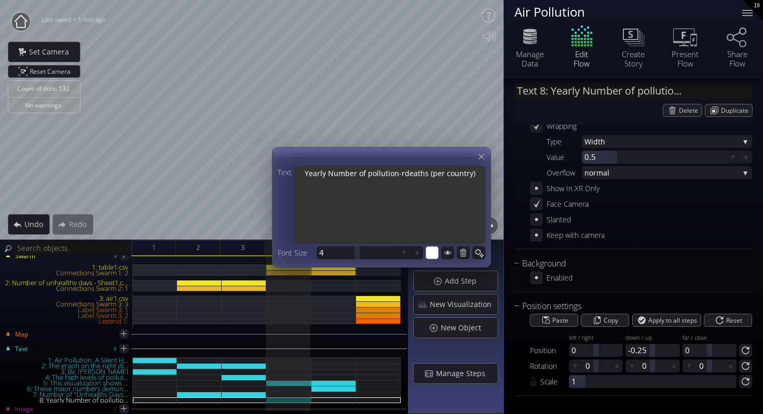
type textarea "Yearly Number of pollution-redeaths (per country)"
type textarea "Yearly Number of pollution-reldeaths (per country)"
type textarea "Yearly Number of pollution-reladeaths (per country)"
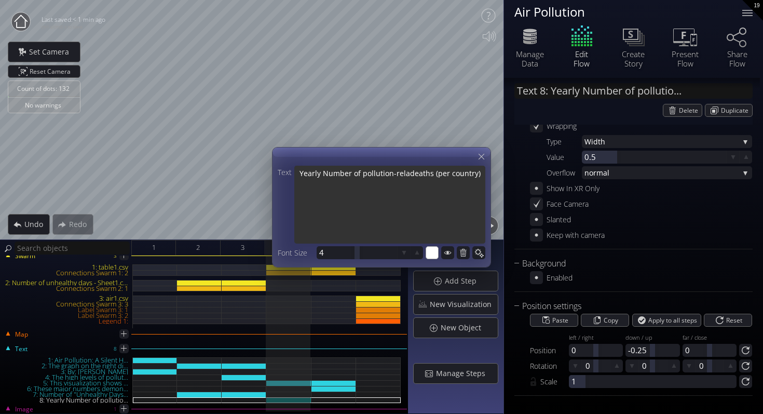
type textarea "Yearly Number of pollution-relatdeaths (per country)"
type textarea "Yearly Number of pollution-relatedeaths (per country)"
click at [339, 173] on textarea "Yearly Number of pollution-related deaths (per country)" at bounding box center [389, 206] width 191 height 80
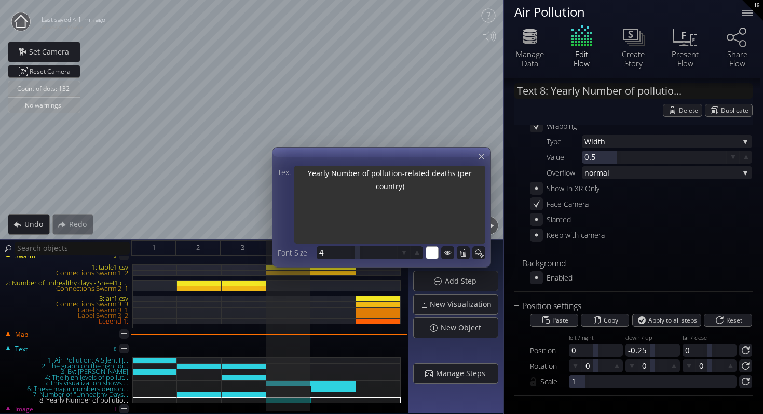
click at [375, 173] on textarea "Yearly Number of pollution-related deaths (per country)" at bounding box center [389, 206] width 191 height 80
click at [406, 175] on textarea "Yearly Number of Pollution-related deaths (per country)" at bounding box center [389, 206] width 191 height 80
click at [434, 173] on textarea "Yearly Number of Pollution-Related deaths (per country)" at bounding box center [389, 206] width 191 height 80
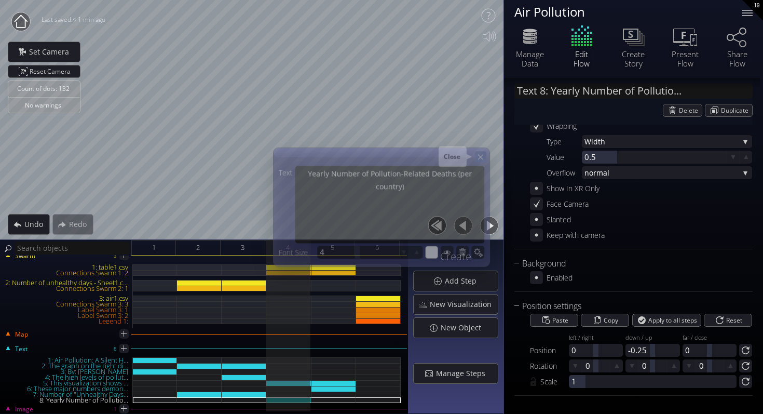
click at [483, 156] on icon at bounding box center [480, 156] width 9 height 9
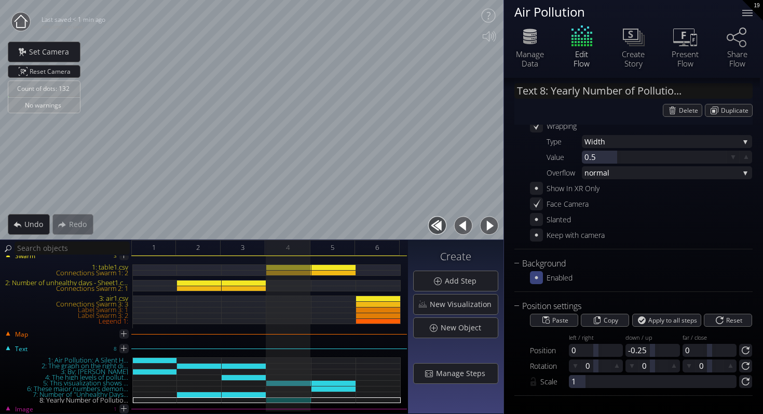
click at [538, 277] on icon at bounding box center [536, 277] width 10 height 10
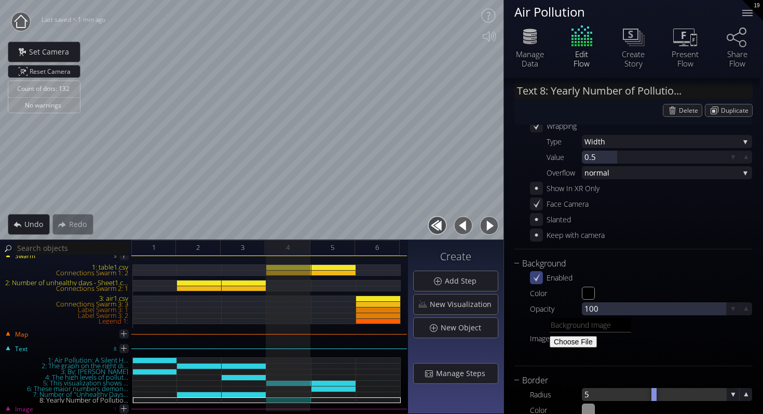
scroll to position [309, 0]
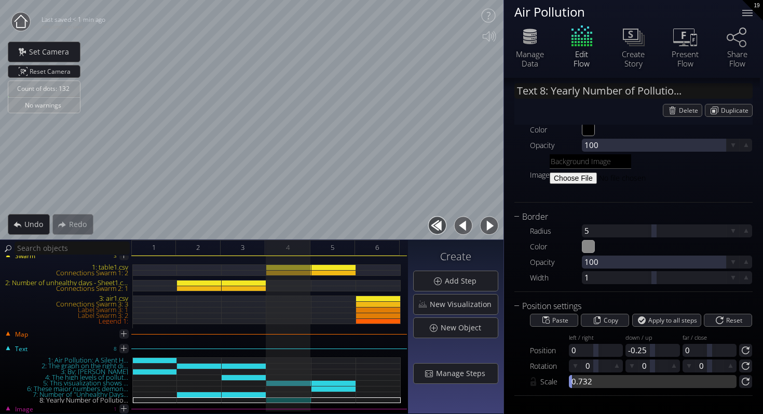
drag, startPoint x: 579, startPoint y: 383, endPoint x: 572, endPoint y: 383, distance: 6.2
click at [572, 383] on div at bounding box center [653, 381] width 168 height 13
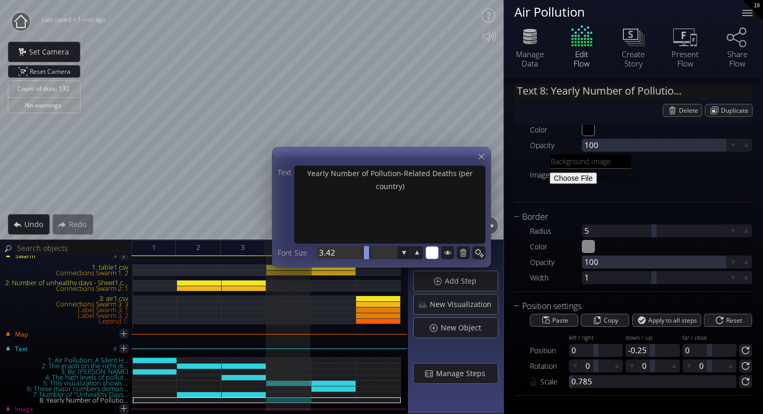
drag, startPoint x: 358, startPoint y: 253, endPoint x: 365, endPoint y: 251, distance: 7.6
click at [366, 251] on div at bounding box center [366, 252] width 5 height 13
click at [349, 252] on div at bounding box center [357, 252] width 80 height 13
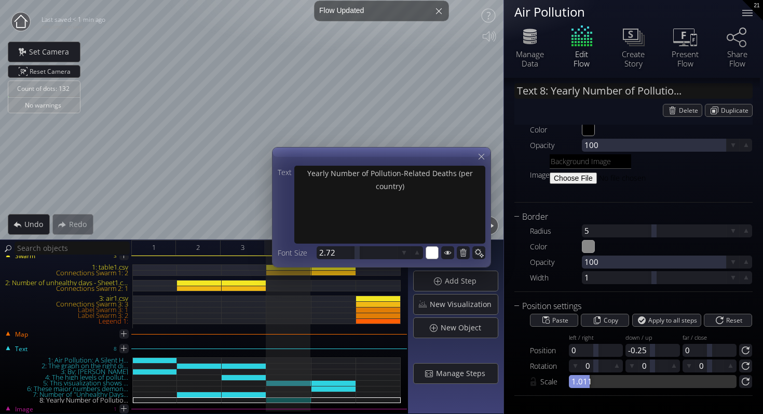
drag, startPoint x: 570, startPoint y: 379, endPoint x: 601, endPoint y: 376, distance: 30.3
click at [601, 376] on div at bounding box center [653, 381] width 168 height 13
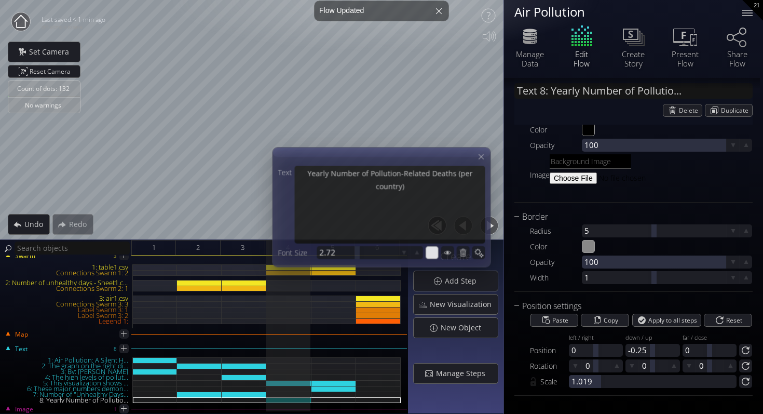
click at [487, 154] on div "Text Yearly Number of Pollution-Related Deaths (per country) Font Size 2.72 #ff…" at bounding box center [381, 207] width 219 height 120
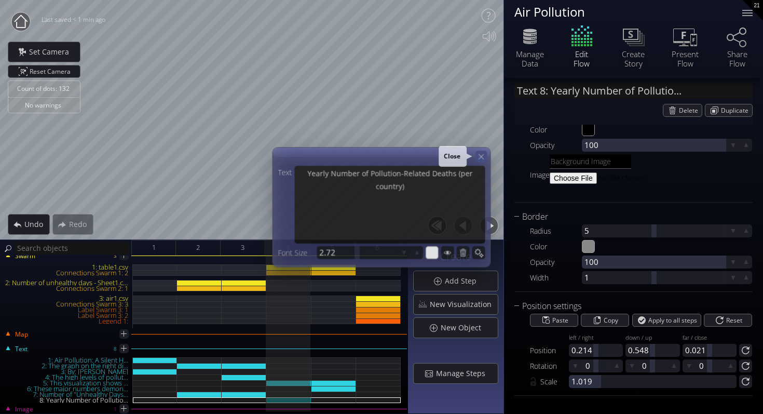
click at [486, 158] on div at bounding box center [480, 156] width 11 height 11
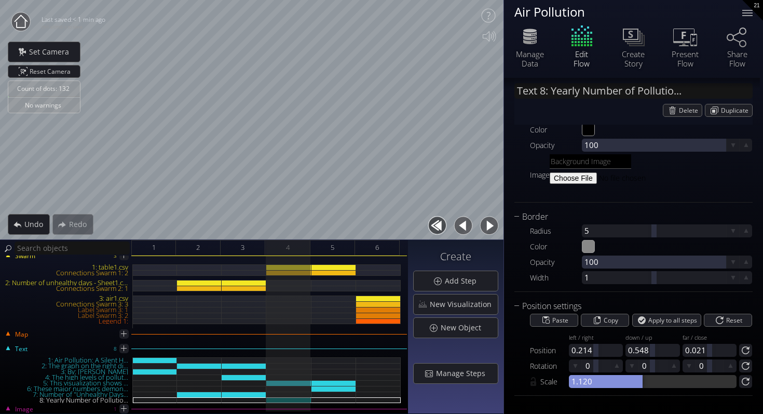
drag, startPoint x: 589, startPoint y: 383, endPoint x: 640, endPoint y: 385, distance: 51.4
click at [640, 385] on div at bounding box center [653, 381] width 168 height 13
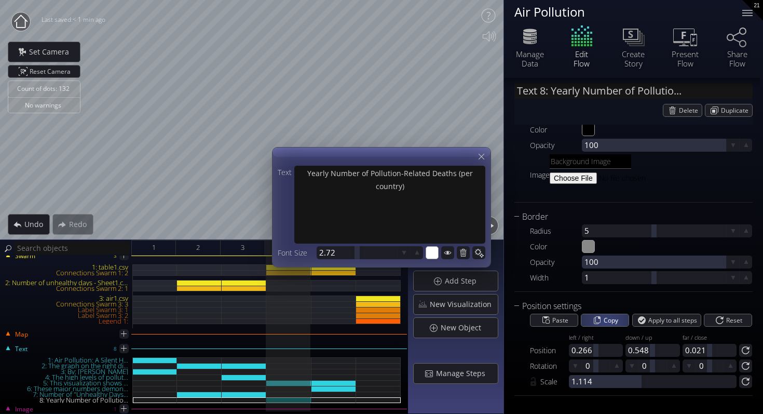
click at [604, 324] on span "Copy" at bounding box center [613, 320] width 18 height 12
click at [482, 157] on icon at bounding box center [481, 157] width 10 height 10
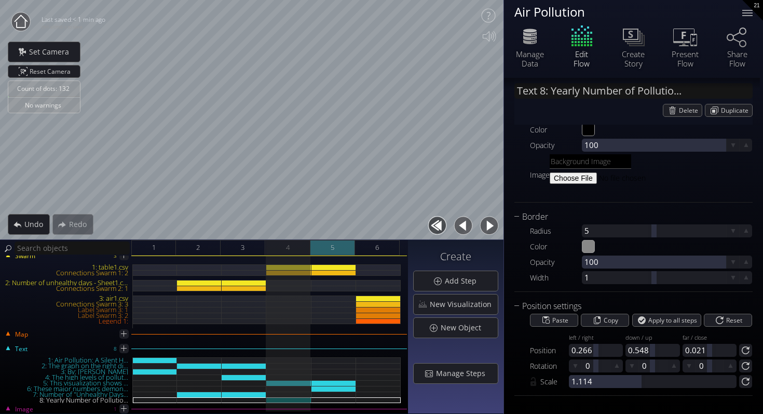
click at [338, 246] on div "5" at bounding box center [332, 248] width 45 height 16
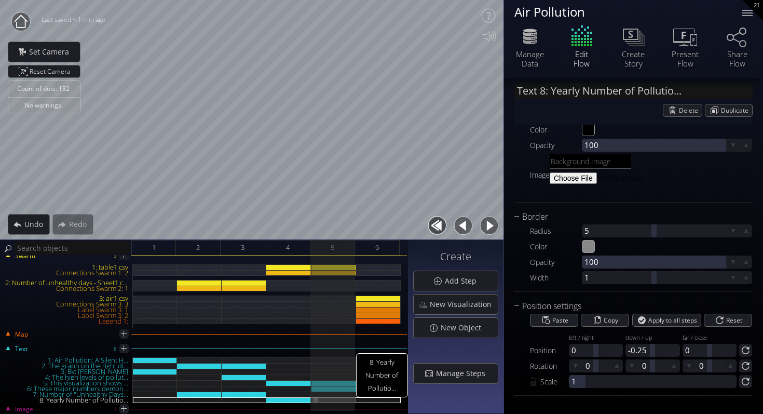
click at [315, 398] on img at bounding box center [315, 399] width 8 height 5
click at [548, 322] on div "Paste" at bounding box center [553, 320] width 47 height 12
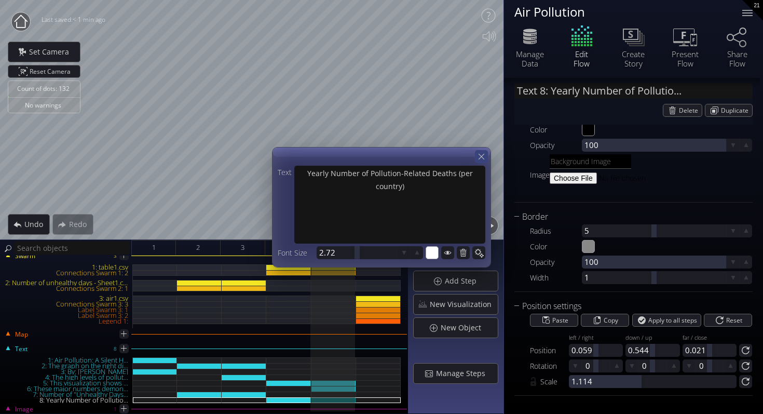
click at [478, 158] on icon at bounding box center [481, 157] width 10 height 10
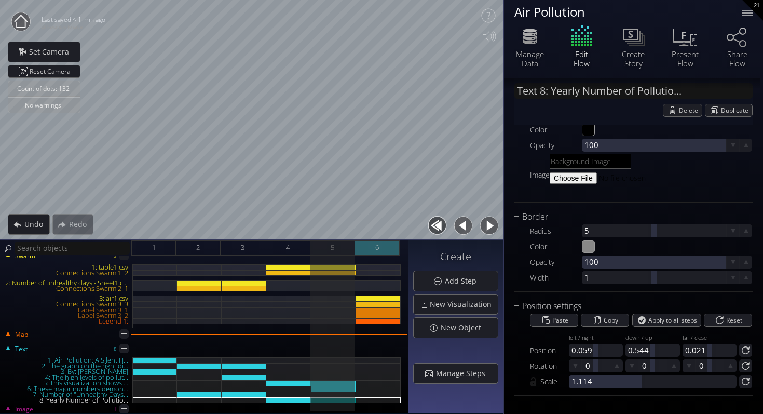
click at [381, 247] on div "6" at bounding box center [377, 248] width 45 height 16
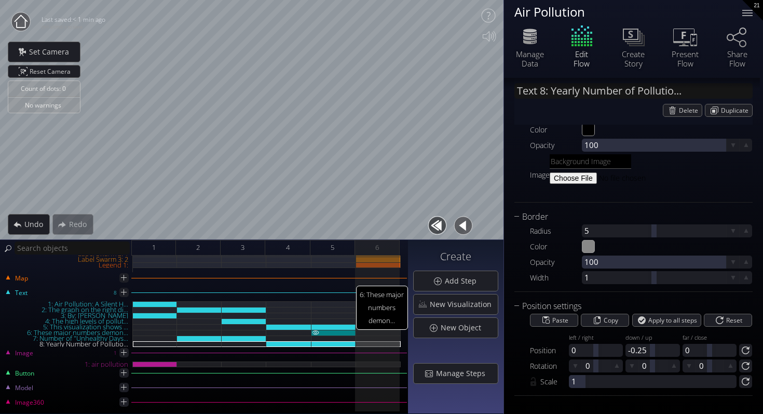
scroll to position [0, 0]
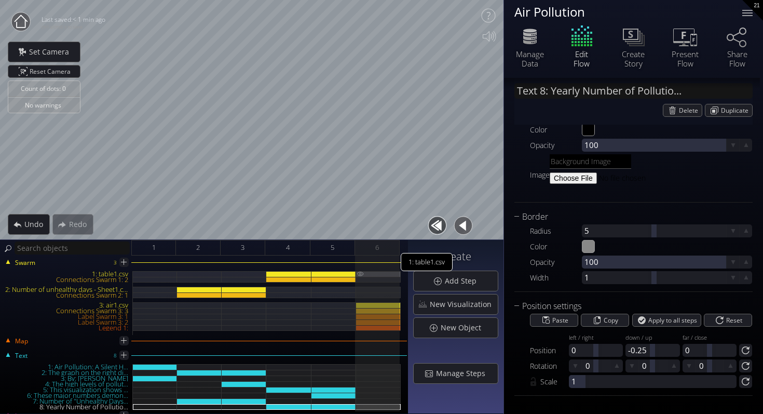
click at [359, 272] on img at bounding box center [360, 273] width 8 height 5
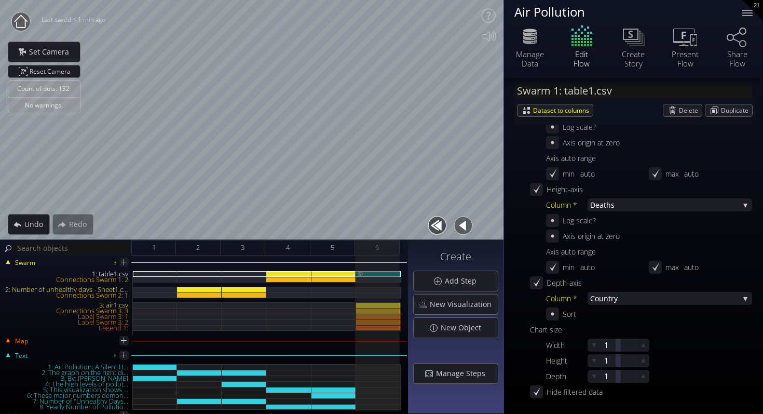
scroll to position [1212, 0]
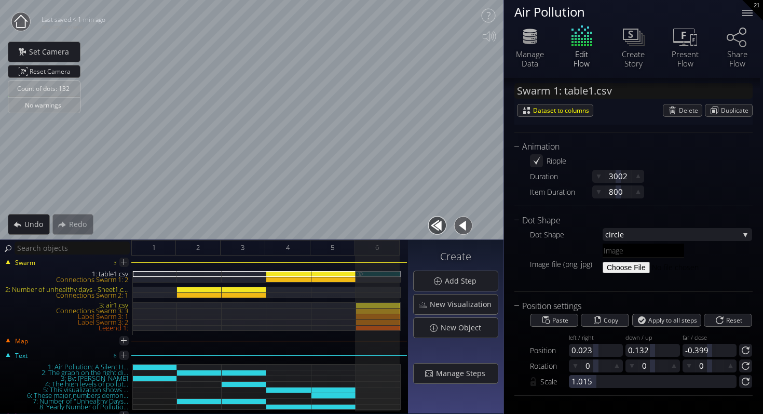
click at [359, 272] on img at bounding box center [360, 273] width 8 height 5
click at [359, 295] on img at bounding box center [360, 294] width 8 height 5
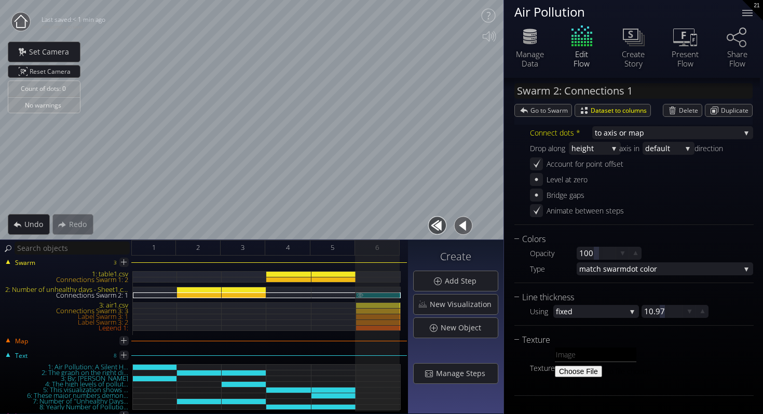
scroll to position [128, 0]
click at [359, 294] on img at bounding box center [360, 294] width 8 height 5
click at [340, 251] on div "5" at bounding box center [332, 248] width 45 height 16
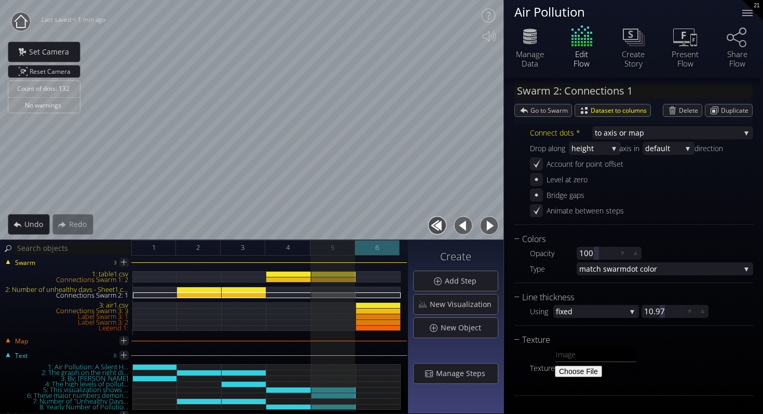
click at [377, 251] on span "6" at bounding box center [377, 247] width 4 height 13
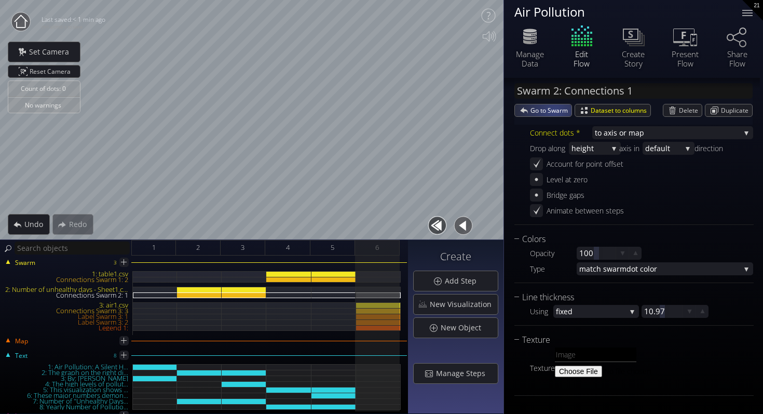
click at [554, 111] on span "Go to Swarm" at bounding box center [550, 110] width 41 height 12
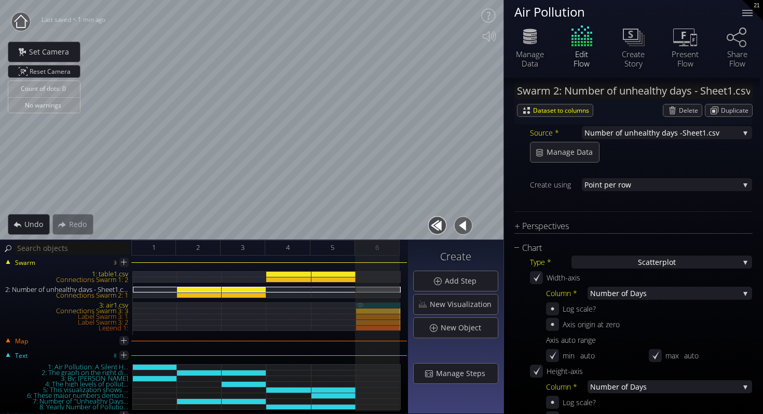
click at [362, 305] on img at bounding box center [360, 304] width 8 height 5
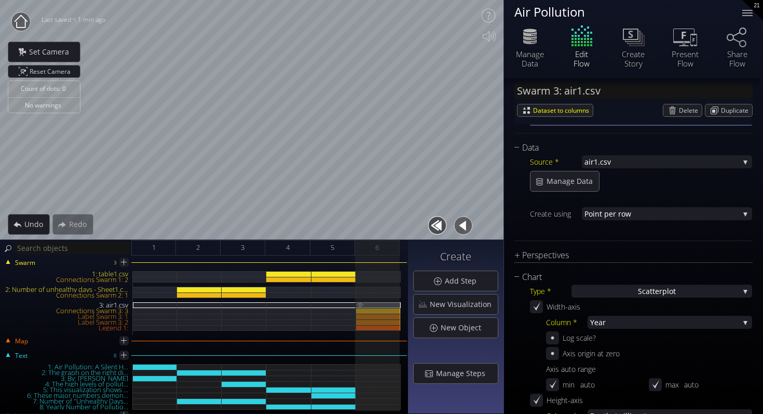
scroll to position [157, 0]
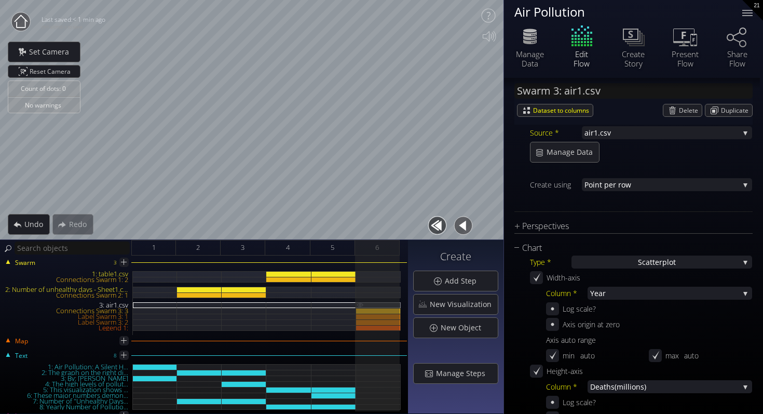
click at [362, 305] on img at bounding box center [360, 304] width 8 height 5
click at [360, 310] on img at bounding box center [360, 310] width 8 height 5
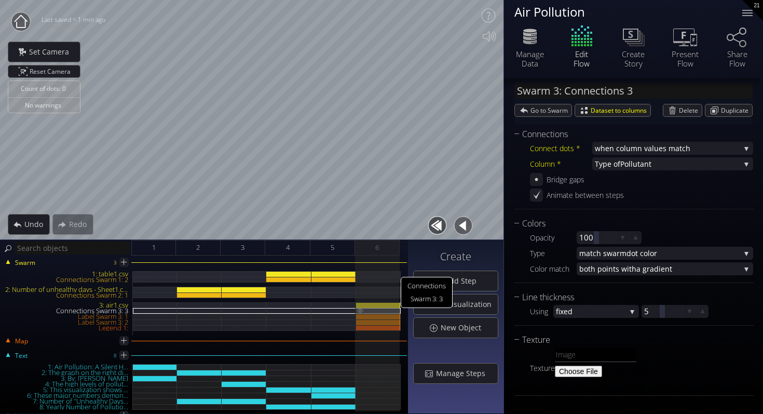
click at [360, 310] on img at bounding box center [360, 310] width 8 height 5
click at [361, 329] on img at bounding box center [360, 327] width 8 height 5
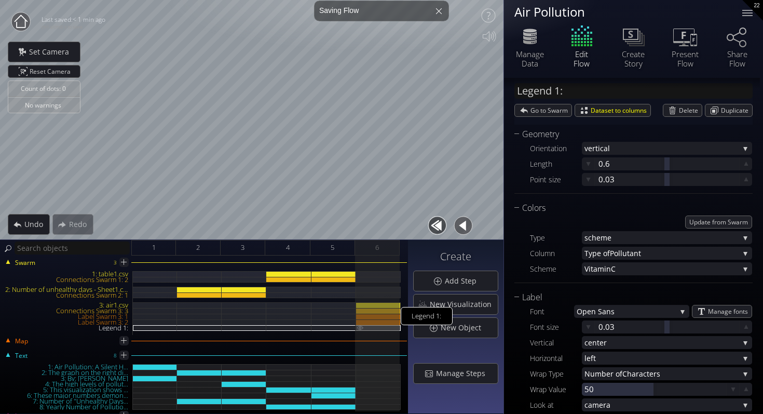
click at [361, 329] on img at bounding box center [360, 327] width 8 height 5
click at [361, 308] on img at bounding box center [360, 310] width 8 height 5
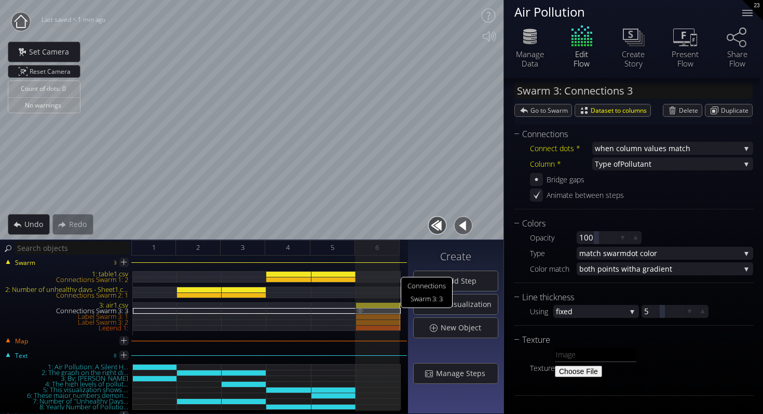
click at [361, 308] on img at bounding box center [360, 310] width 8 height 5
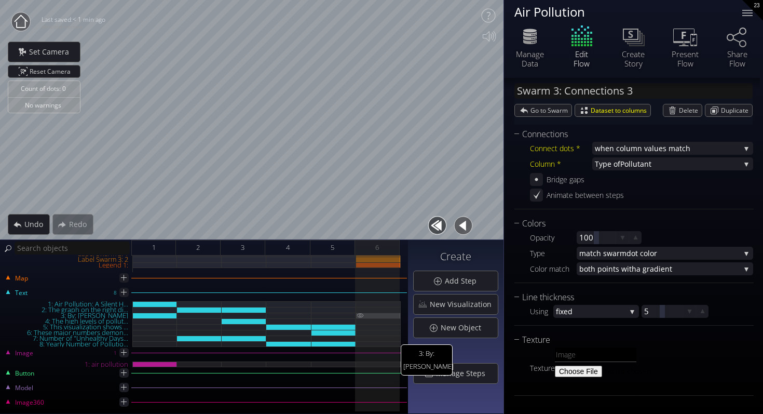
scroll to position [0, 0]
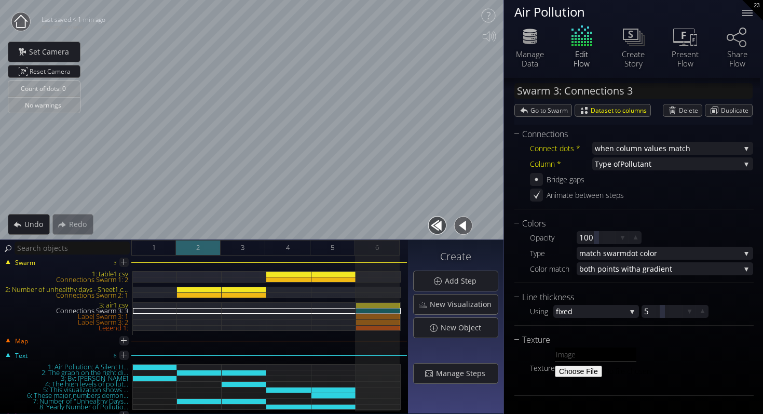
click at [199, 247] on span "2" at bounding box center [198, 247] width 4 height 13
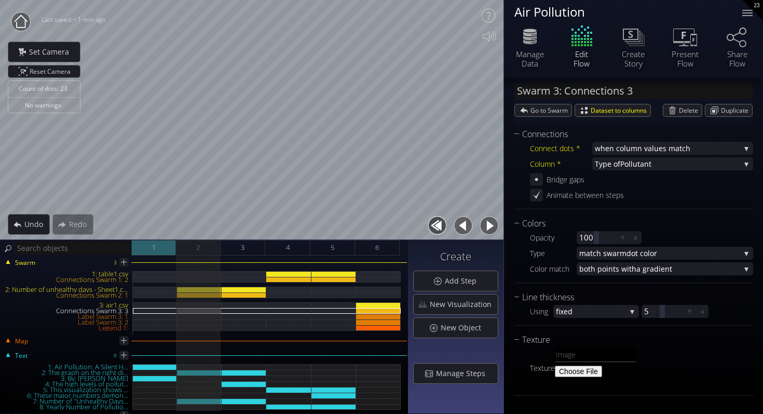
click at [163, 249] on div "1" at bounding box center [153, 248] width 45 height 16
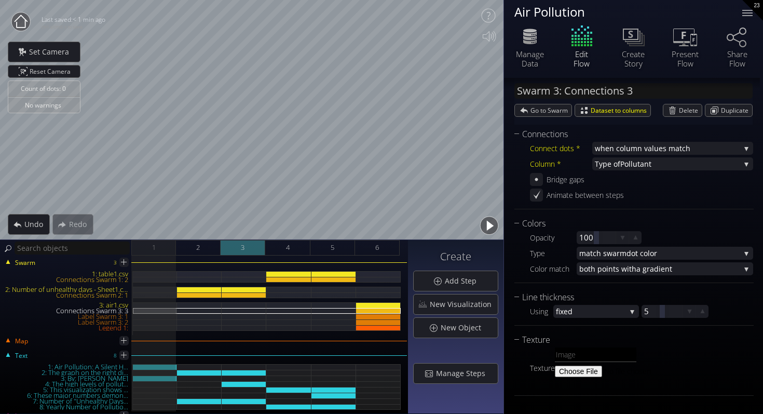
click at [237, 249] on div "3" at bounding box center [243, 248] width 45 height 16
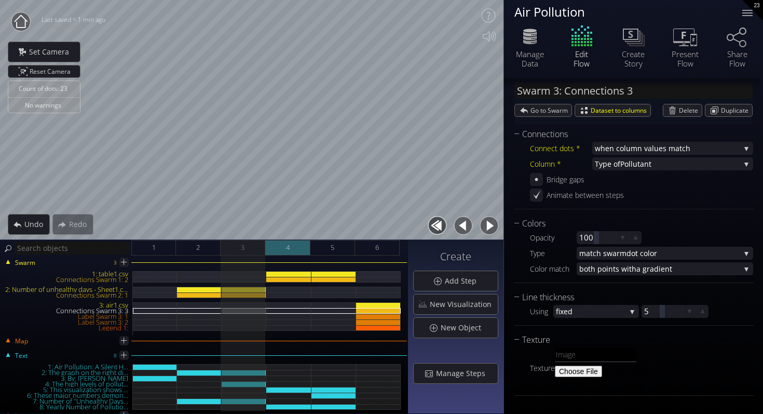
click at [288, 252] on span "4" at bounding box center [288, 247] width 4 height 13
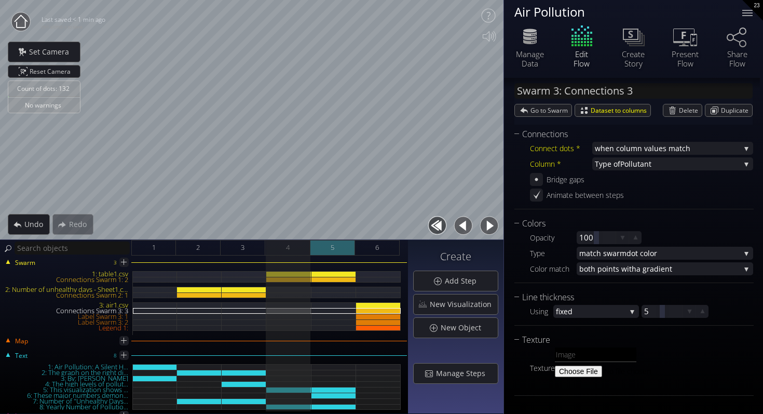
click at [336, 252] on div "5" at bounding box center [332, 248] width 45 height 16
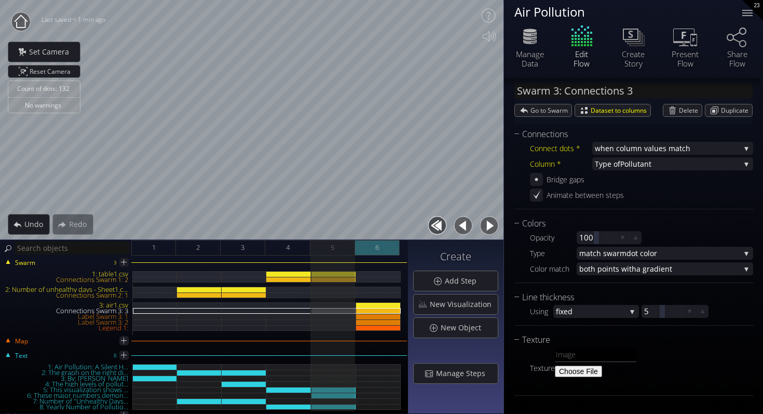
click at [377, 249] on span "6" at bounding box center [377, 247] width 4 height 13
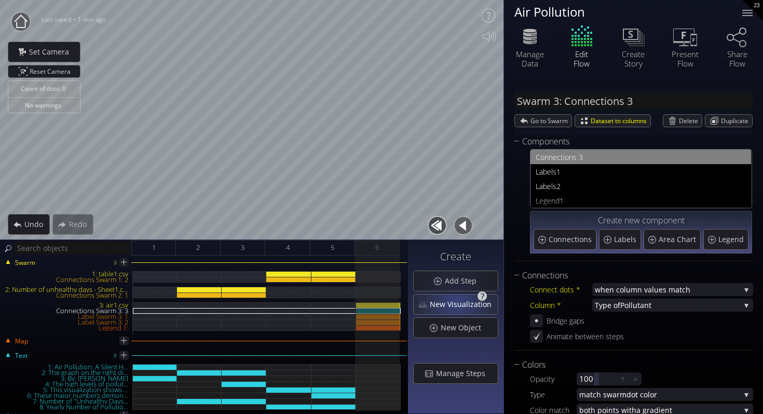
click at [459, 302] on span "New Visualization" at bounding box center [463, 304] width 69 height 10
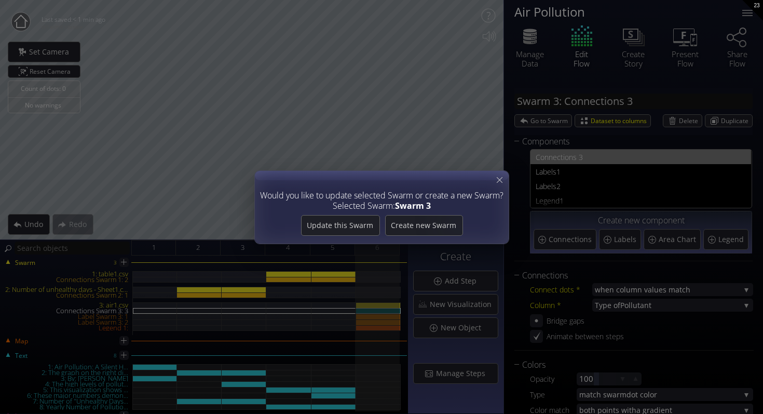
click at [502, 172] on div at bounding box center [382, 207] width 254 height 73
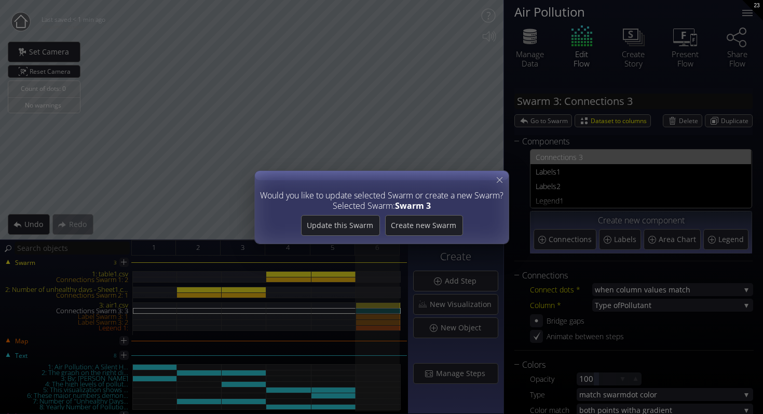
click at [388, 275] on div "Would you like to update selected Swarm or create a new Swarm? Selected Swarm: …" at bounding box center [381, 207] width 763 height 414
click at [501, 184] on icon at bounding box center [500, 180] width 10 height 10
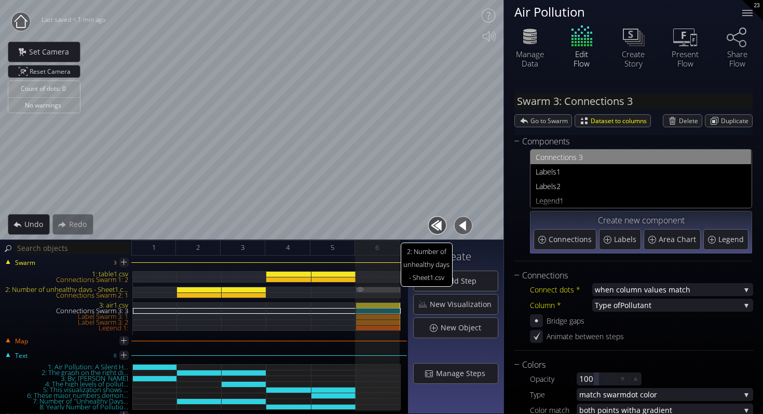
click at [369, 288] on div "2: Number of unhealthy days - Sheet1.csv" at bounding box center [378, 290] width 45 height 6
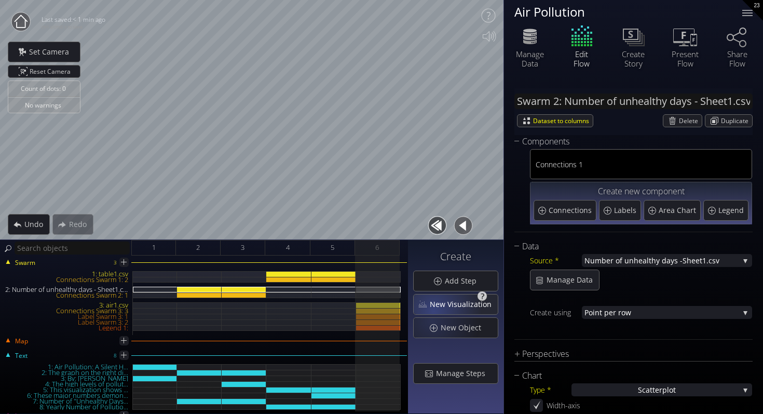
click at [441, 307] on span "New Visualization" at bounding box center [463, 304] width 69 height 10
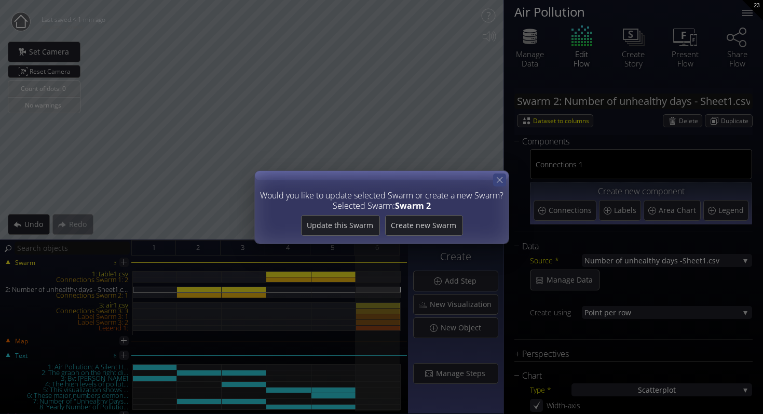
click at [501, 179] on icon at bounding box center [500, 180] width 6 height 6
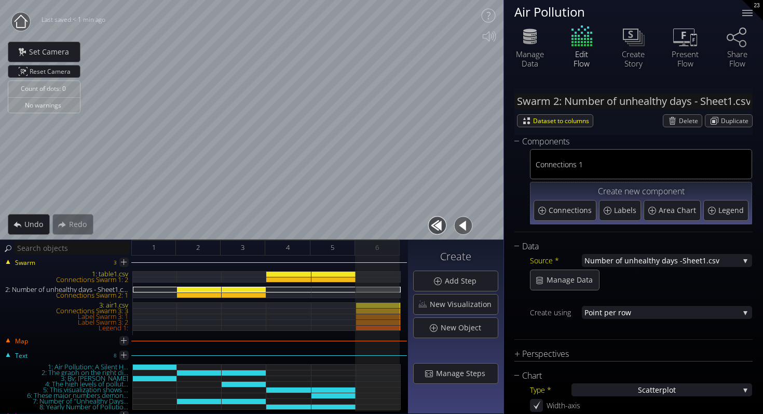
click at [371, 336] on div "Swarm 3 1: table1.csv Connections Swarm 1: 2 2: Number of unhealthy days - Shee…" at bounding box center [204, 334] width 408 height 158
click at [387, 256] on div "Swarm 3 1: table1.csv Connections Swarm 1: 2 2: Number of unhealthy days - Shee…" at bounding box center [204, 334] width 408 height 158
click at [387, 271] on div "1: table1.csv" at bounding box center [378, 274] width 45 height 6
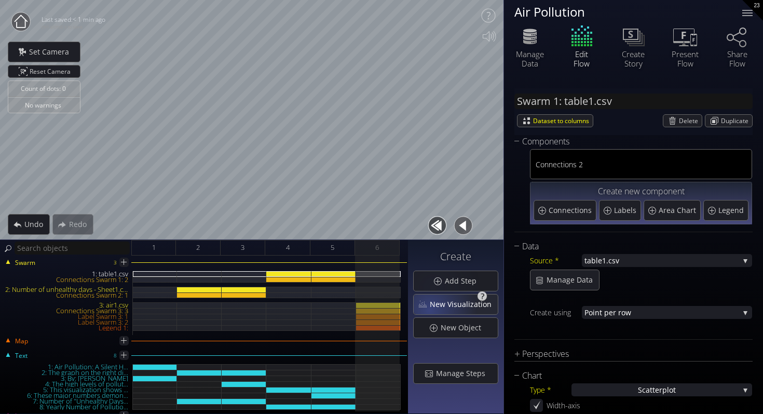
click at [431, 309] on div "New Visualization" at bounding box center [456, 304] width 84 height 20
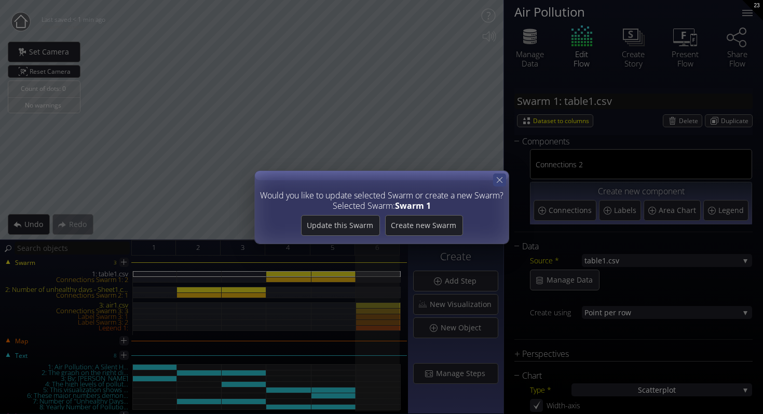
click at [499, 181] on icon at bounding box center [500, 180] width 10 height 10
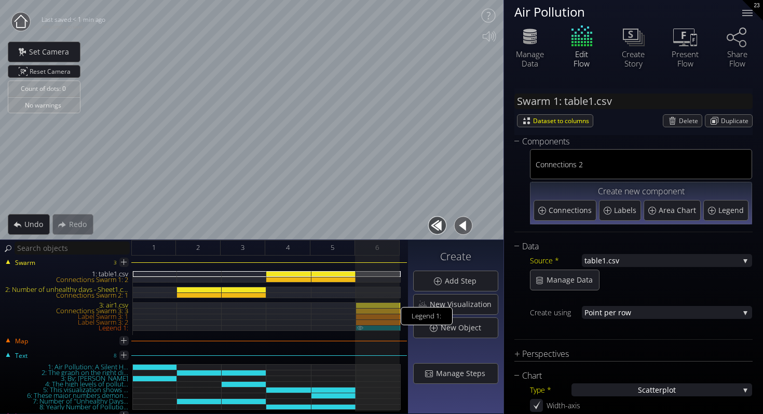
click at [370, 325] on div "Legend 1:" at bounding box center [378, 328] width 45 height 6
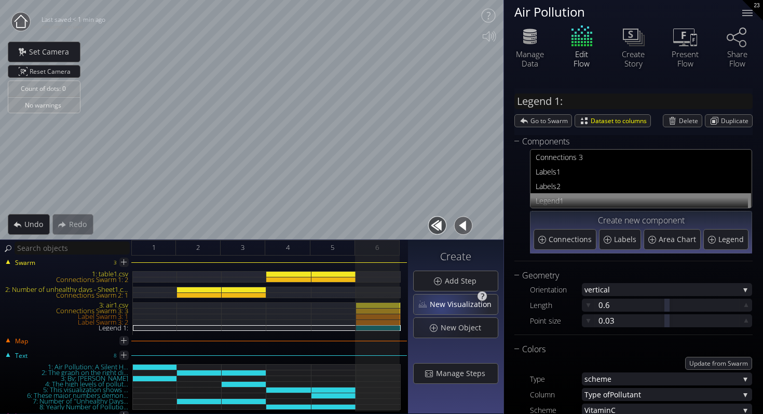
click at [445, 305] on span "New Visualization" at bounding box center [463, 304] width 69 height 10
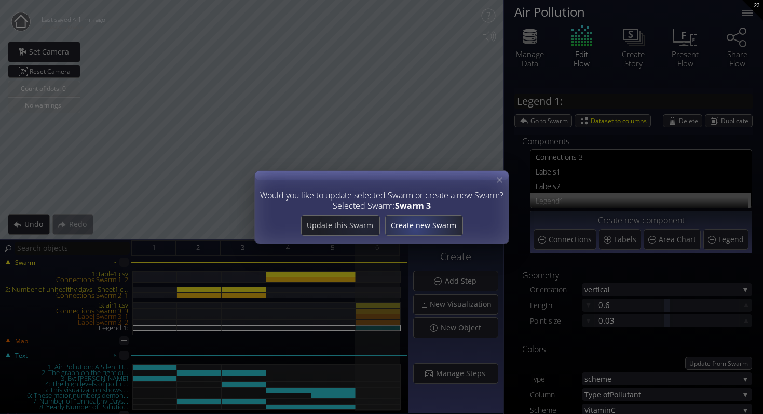
click at [418, 228] on span "Create new Swarm" at bounding box center [423, 225] width 77 height 10
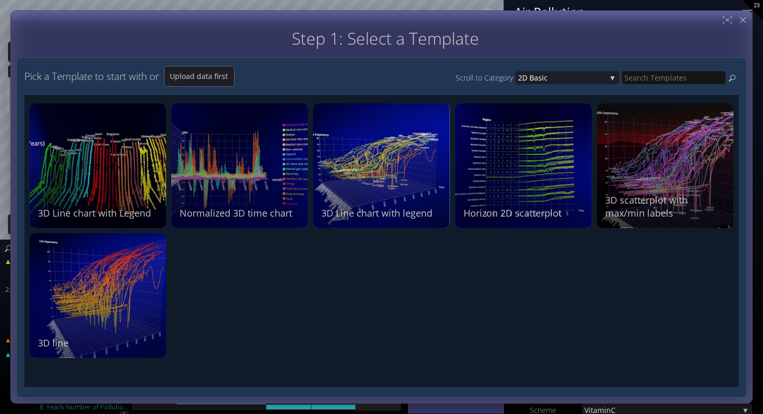
scroll to position [202, 0]
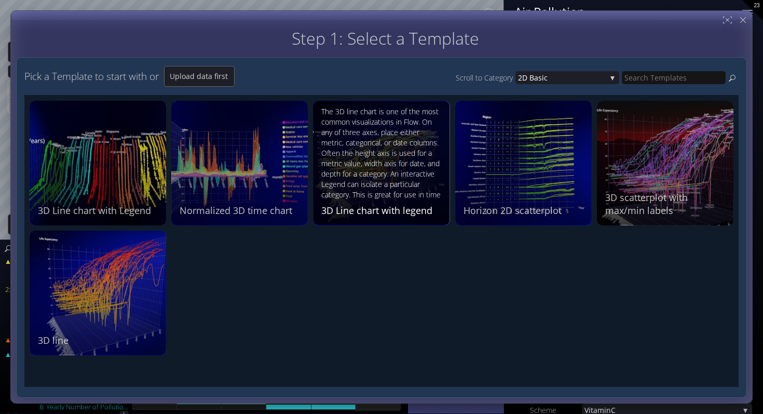
click at [379, 156] on div "The 3D line chart is one of the most common visualizations in Flow. On any of t…" at bounding box center [382, 153] width 122 height 95
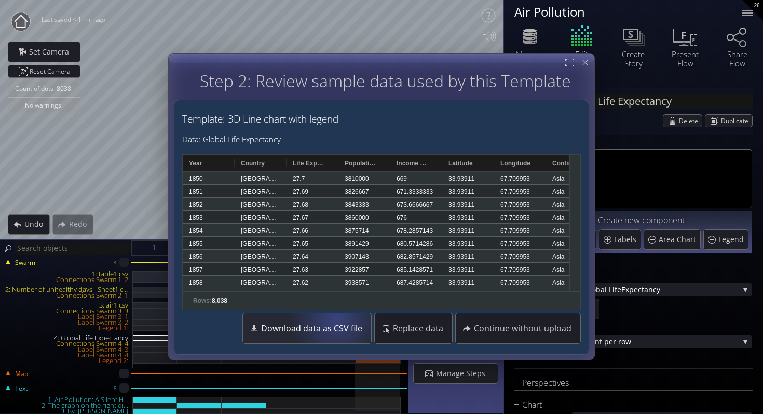
click at [343, 326] on span "Download data as CSV file" at bounding box center [315, 328] width 108 height 10
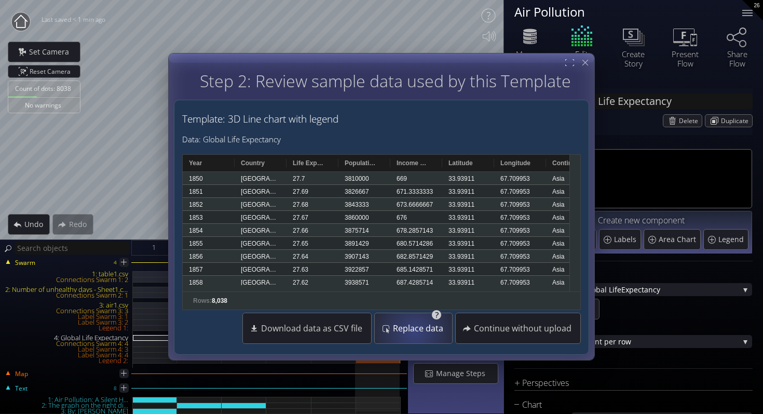
click at [416, 332] on span "Replace data" at bounding box center [420, 328] width 57 height 10
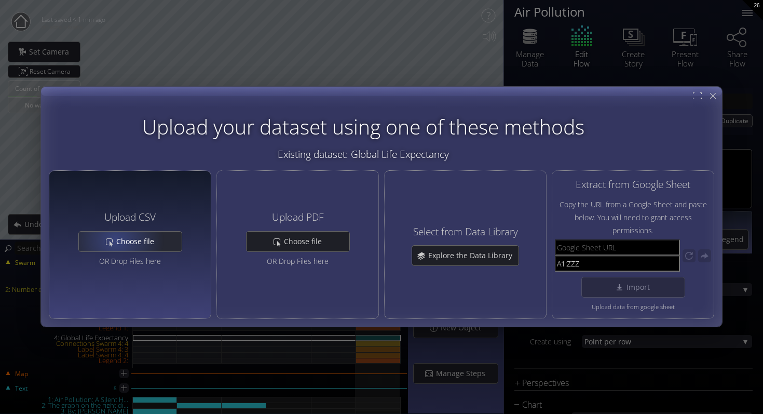
click at [118, 241] on span "Choose file" at bounding box center [138, 241] width 45 height 10
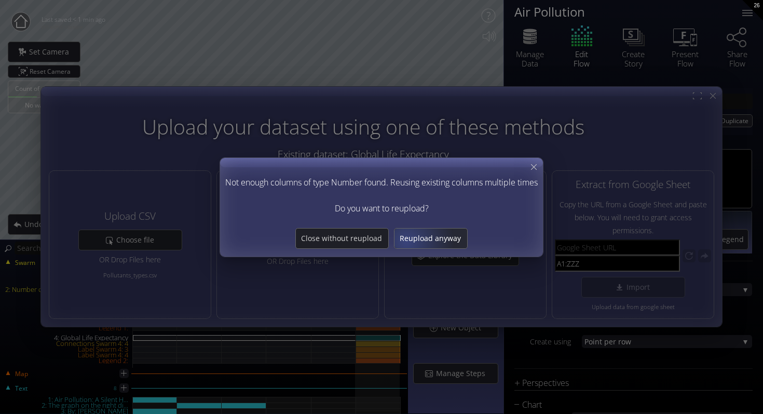
click at [405, 241] on span "Reupload anyway" at bounding box center [430, 238] width 73 height 10
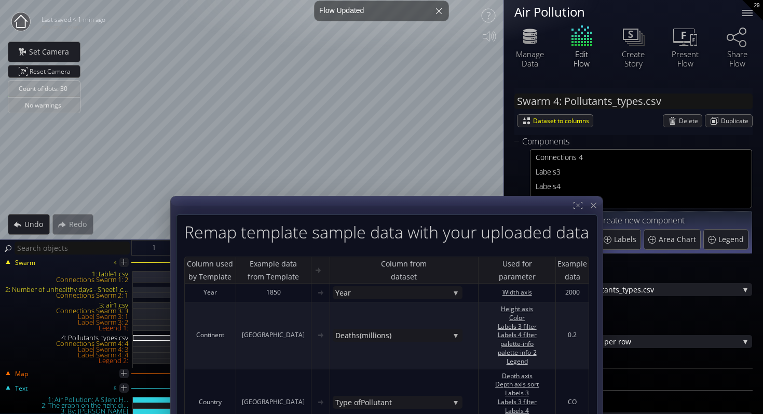
drag, startPoint x: 530, startPoint y: 88, endPoint x: 534, endPoint y: 310, distance: 222.2
click at [534, 310] on div at bounding box center [387, 322] width 432 height 253
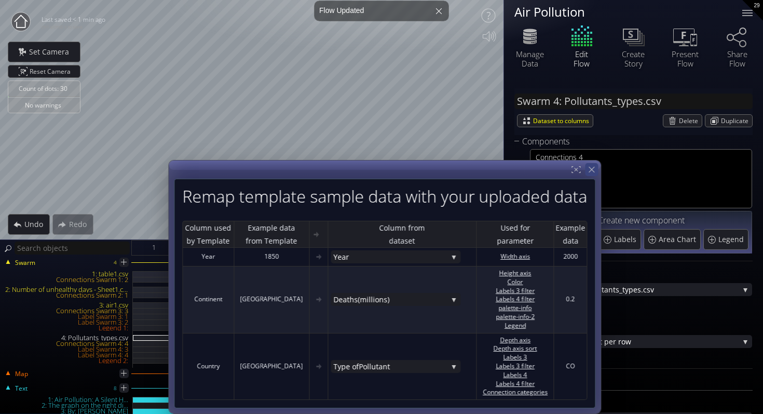
click at [592, 170] on icon at bounding box center [592, 170] width 10 height 10
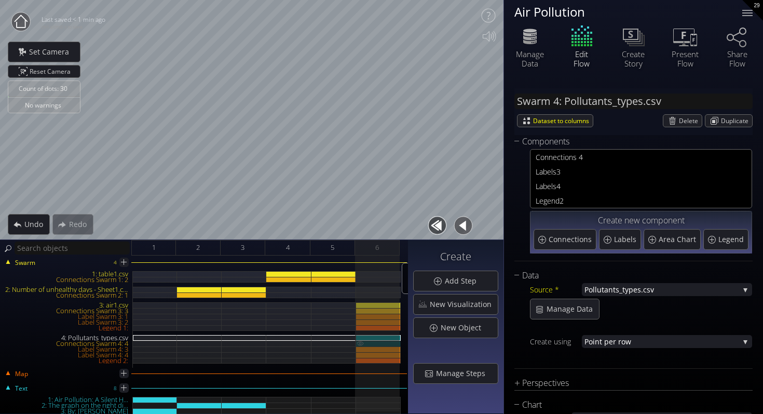
click at [383, 343] on div "Connections Swarm 4: 4" at bounding box center [378, 343] width 45 height 6
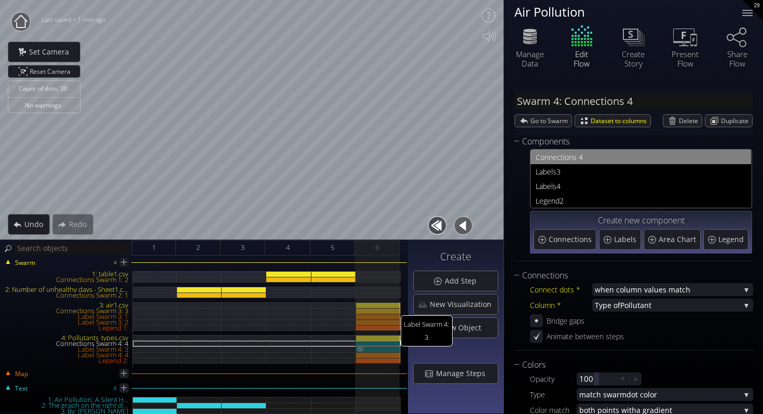
click at [383, 348] on div "Label Swarm 4: 3" at bounding box center [378, 349] width 45 height 6
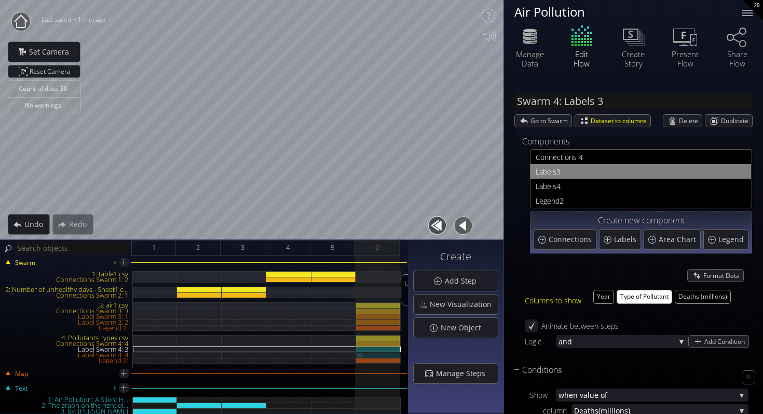
click at [383, 354] on div "Label Swarm 4: 4" at bounding box center [378, 355] width 45 height 6
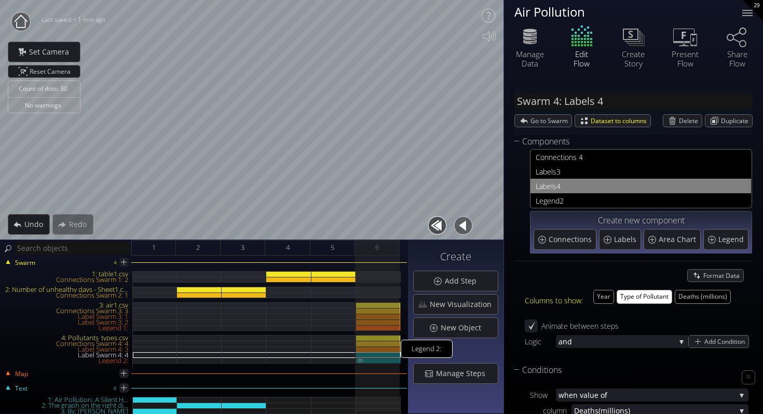
click at [383, 359] on div "Legend 2:" at bounding box center [378, 361] width 45 height 6
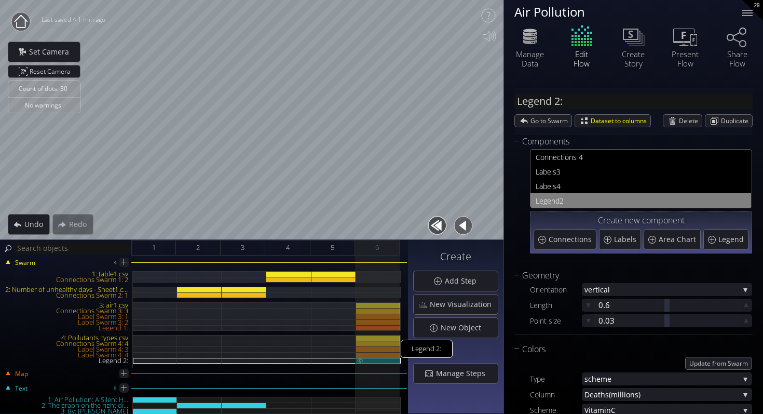
click at [360, 358] on img at bounding box center [360, 360] width 8 height 5
click at [30, 230] on div "Undo" at bounding box center [28, 224] width 41 height 20
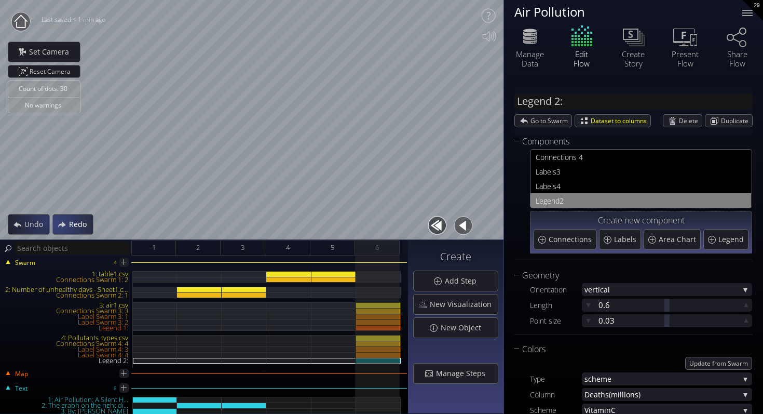
click at [58, 223] on div "Redo" at bounding box center [73, 224] width 40 height 20
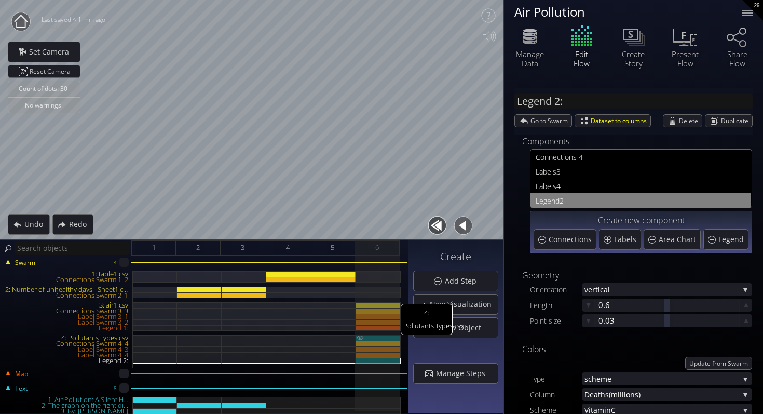
click at [362, 339] on img at bounding box center [360, 337] width 8 height 5
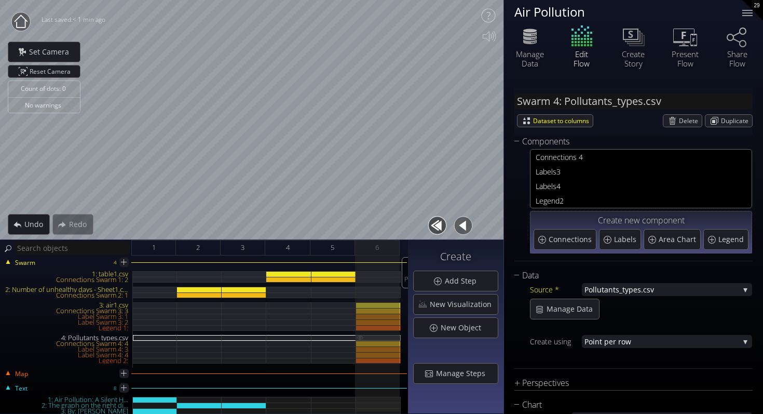
click at [362, 339] on img at bounding box center [360, 337] width 8 height 5
click at [360, 344] on img at bounding box center [360, 342] width 8 height 5
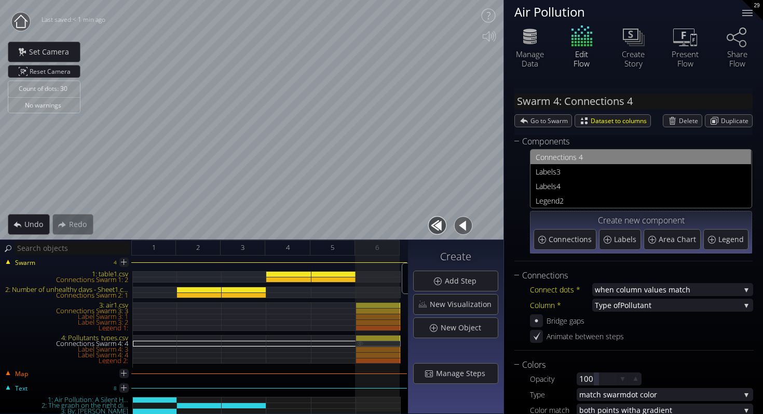
click at [360, 344] on img at bounding box center [360, 342] width 8 height 5
click at [360, 348] on img at bounding box center [360, 348] width 8 height 5
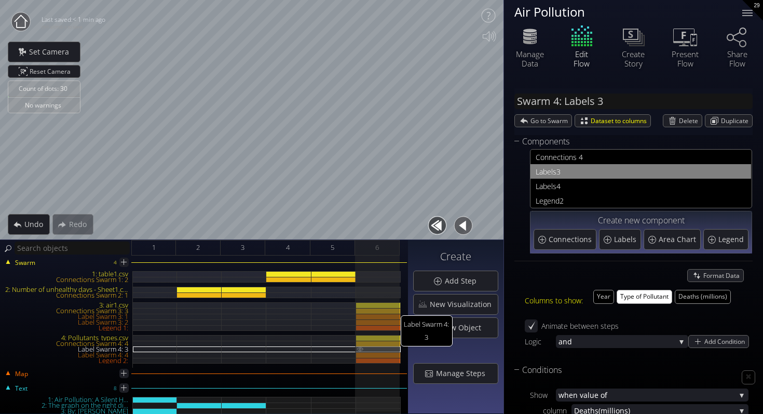
click at [360, 348] on img at bounding box center [360, 348] width 8 height 5
click at [359, 356] on img at bounding box center [360, 354] width 8 height 5
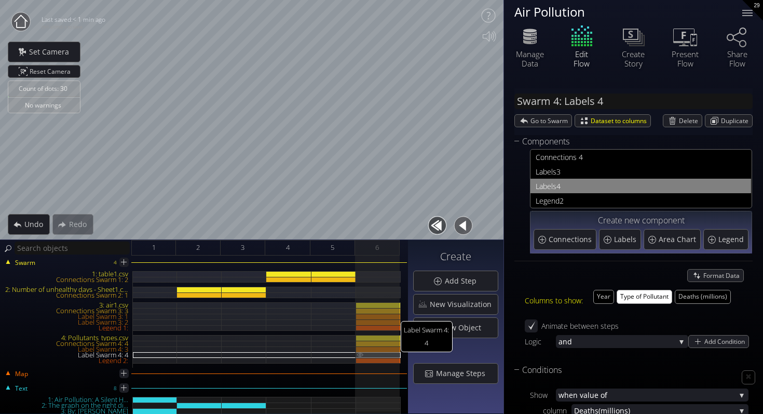
click at [359, 356] on img at bounding box center [360, 354] width 8 height 5
click at [360, 305] on img at bounding box center [360, 304] width 8 height 5
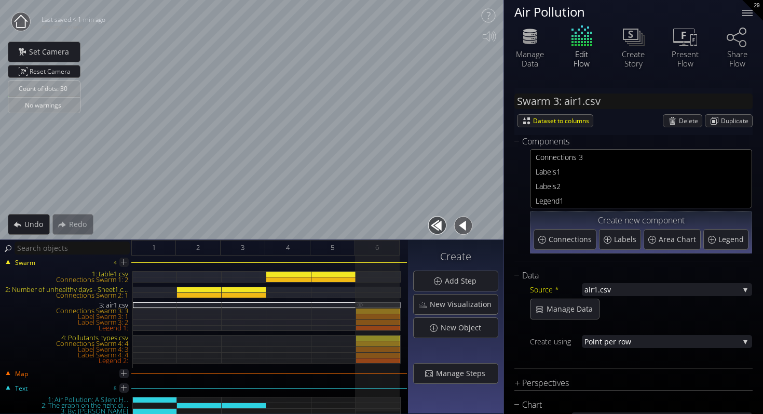
click at [360, 305] on img at bounding box center [360, 304] width 8 height 5
click at [179, 246] on div "2" at bounding box center [198, 248] width 45 height 16
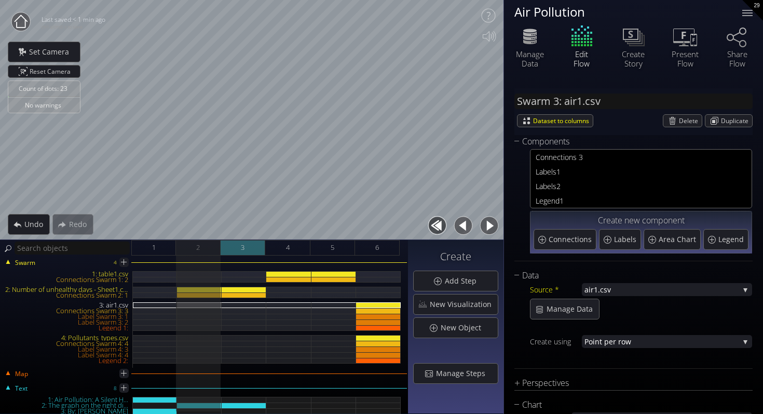
click at [237, 247] on div "3" at bounding box center [243, 248] width 45 height 16
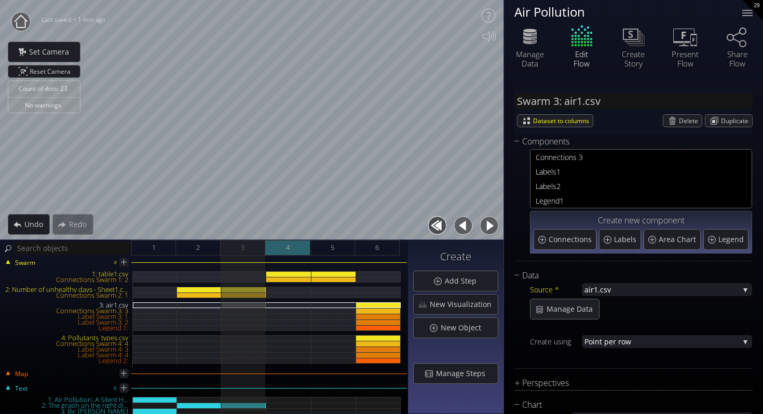
click at [265, 247] on div "1 2 3 4 5 6" at bounding box center [269, 248] width 277 height 16
click at [317, 250] on div "5" at bounding box center [332, 248] width 45 height 16
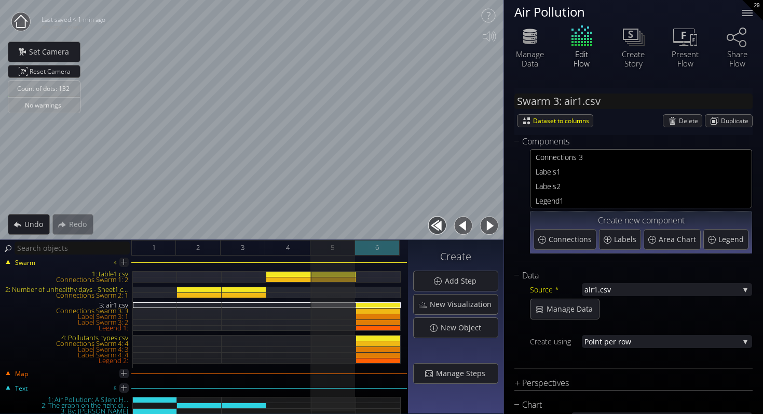
click at [378, 249] on span "6" at bounding box center [377, 247] width 4 height 13
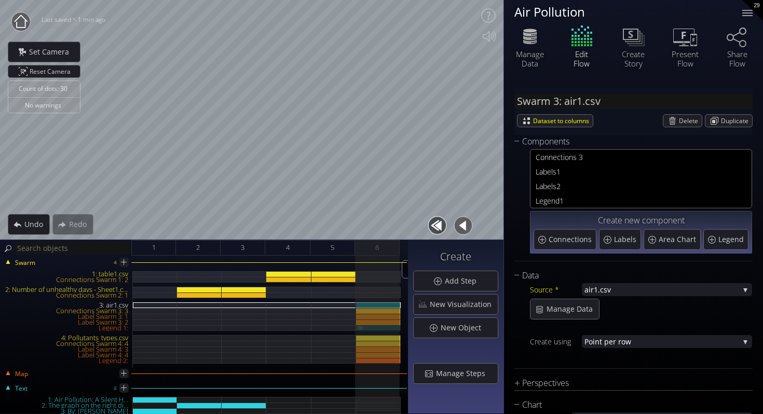
click at [358, 327] on img at bounding box center [360, 327] width 8 height 5
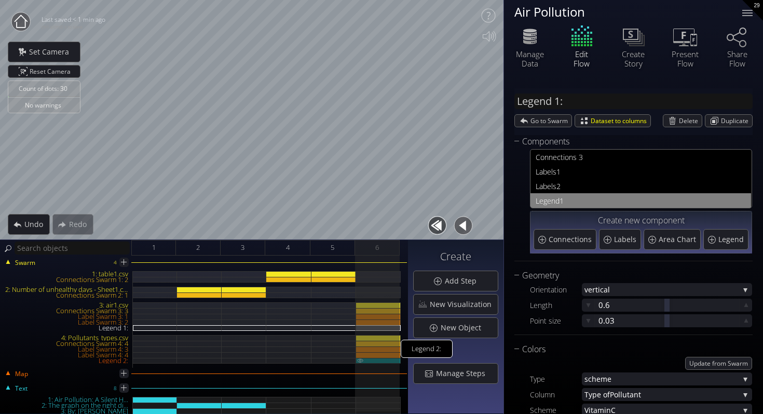
click at [359, 360] on img at bounding box center [360, 360] width 8 height 5
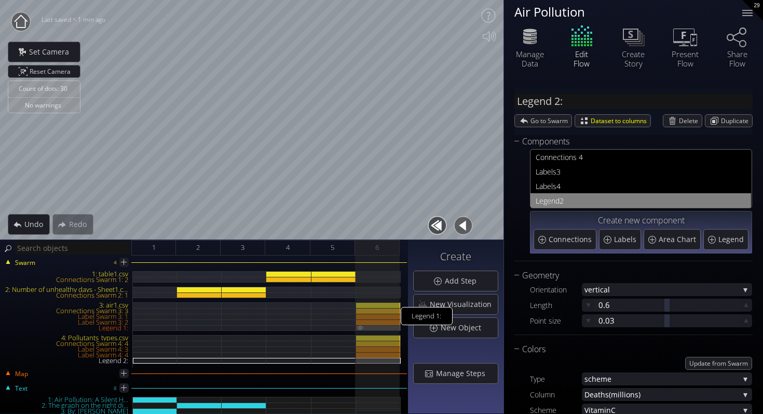
click at [359, 328] on img at bounding box center [360, 327] width 8 height 5
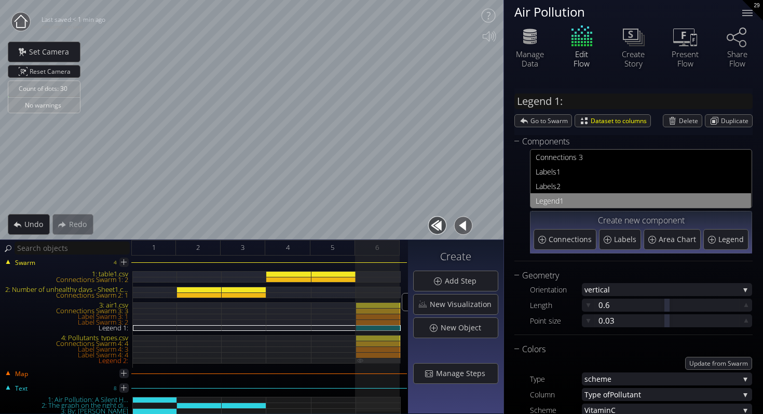
click at [359, 360] on img at bounding box center [360, 360] width 8 height 5
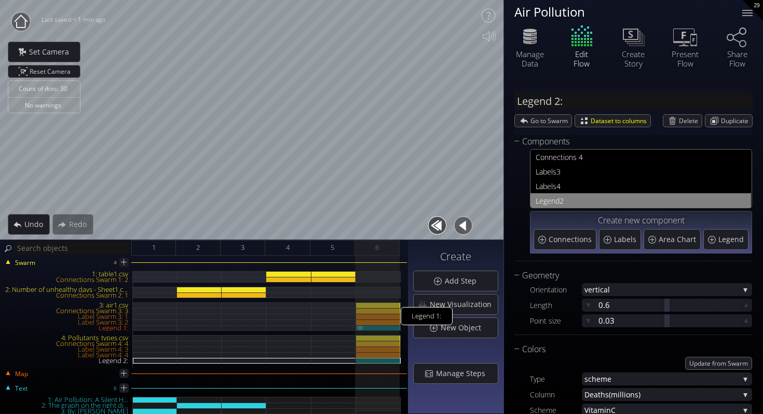
click at [360, 329] on img at bounding box center [360, 327] width 8 height 5
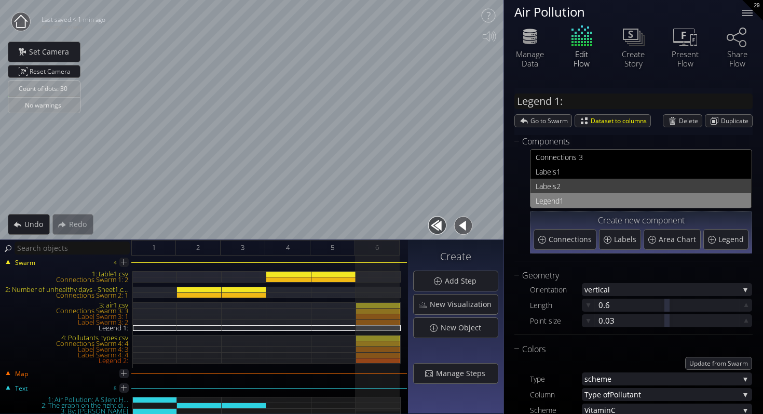
click at [564, 186] on span "2" at bounding box center [650, 186] width 189 height 13
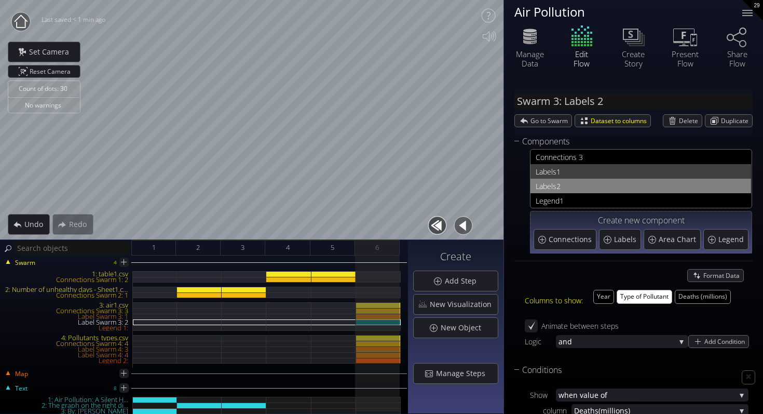
click at [565, 175] on span "1" at bounding box center [650, 171] width 189 height 13
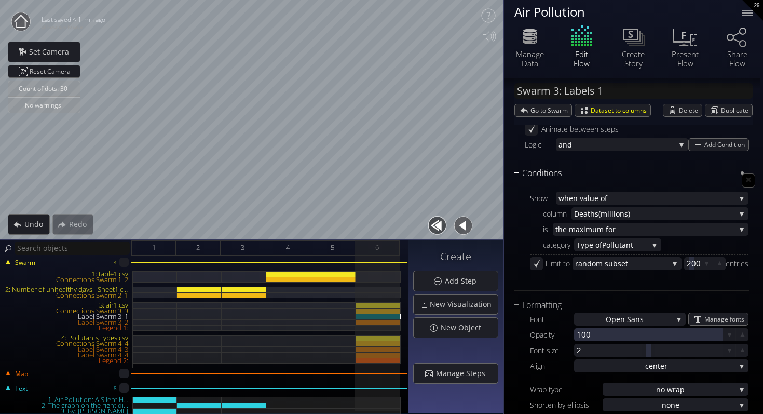
scroll to position [206, 0]
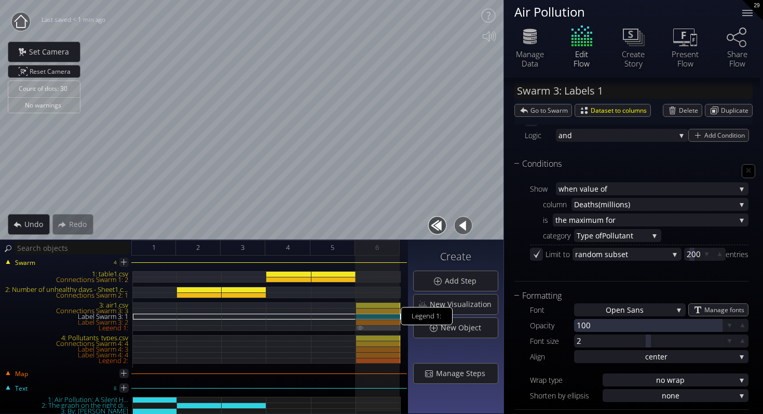
click at [382, 329] on div "Legend 1:" at bounding box center [378, 328] width 45 height 6
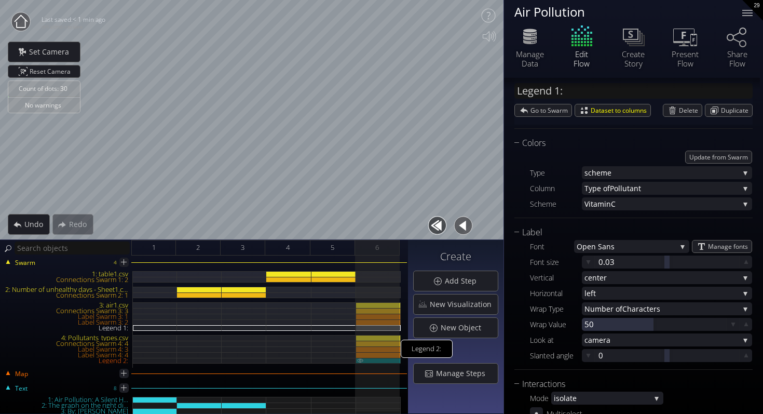
click at [360, 359] on img at bounding box center [360, 360] width 8 height 5
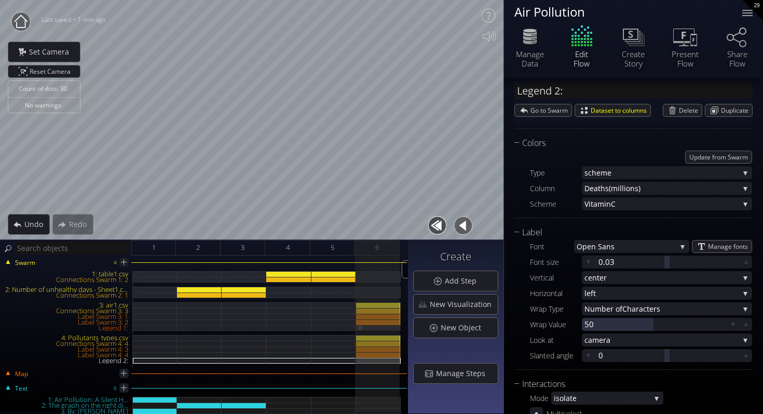
click at [359, 326] on img at bounding box center [360, 327] width 8 height 5
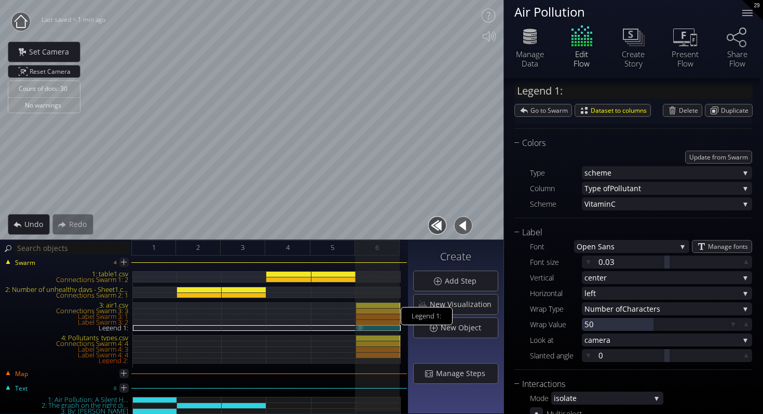
click at [361, 327] on img at bounding box center [360, 327] width 8 height 5
click at [359, 360] on img at bounding box center [360, 360] width 8 height 5
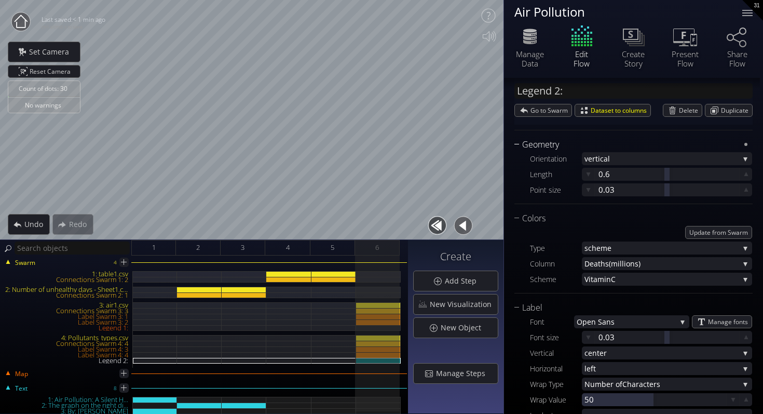
scroll to position [130, 0]
drag, startPoint x: 665, startPoint y: 175, endPoint x: 673, endPoint y: 183, distance: 11.0
click at [674, 183] on div "Orientation vertic al vertic al horizontal Length 0.404 Point size 0.03" at bounding box center [633, 174] width 238 height 45
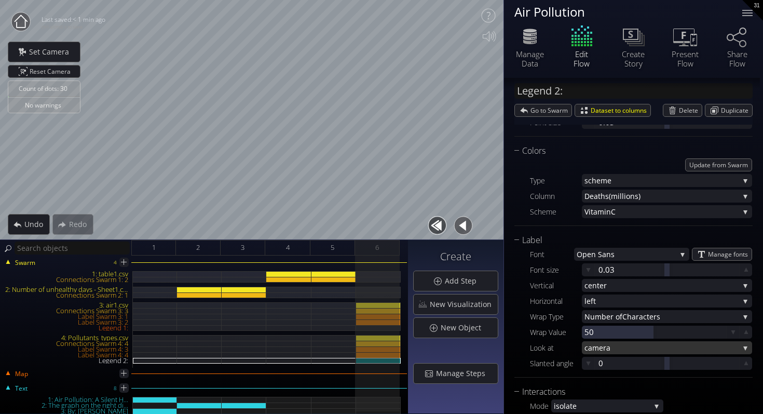
scroll to position [198, 0]
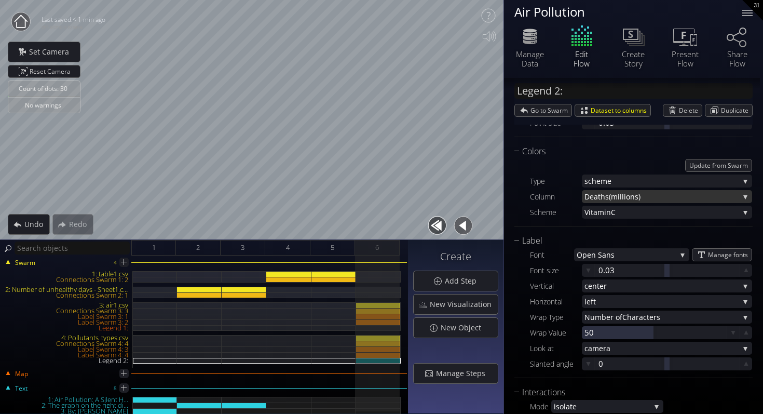
click at [623, 194] on span "(millions)" at bounding box center [674, 196] width 130 height 13
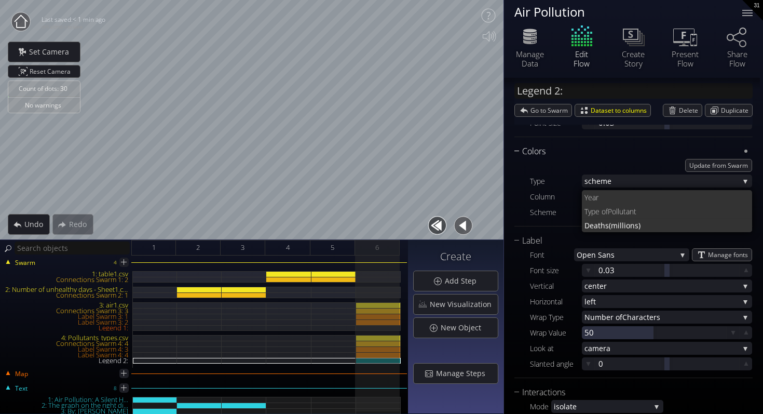
click at [625, 157] on div "Colors Update from [GEOGRAPHIC_DATA] Type sc heme fixed sc heme pale tte Column…" at bounding box center [633, 185] width 238 height 81
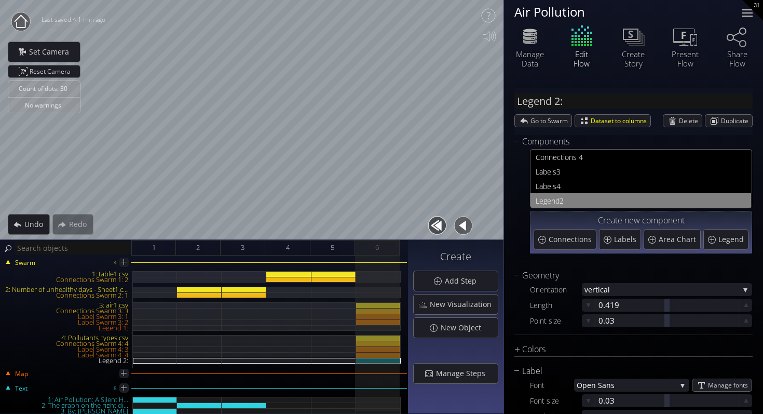
click at [750, 16] on div at bounding box center [747, 16] width 10 height 1
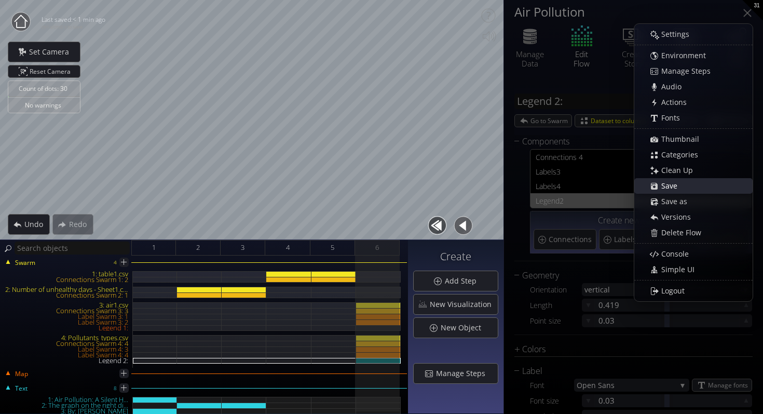
click at [673, 183] on span "Save" at bounding box center [672, 186] width 23 height 10
